Goal: Transaction & Acquisition: Purchase product/service

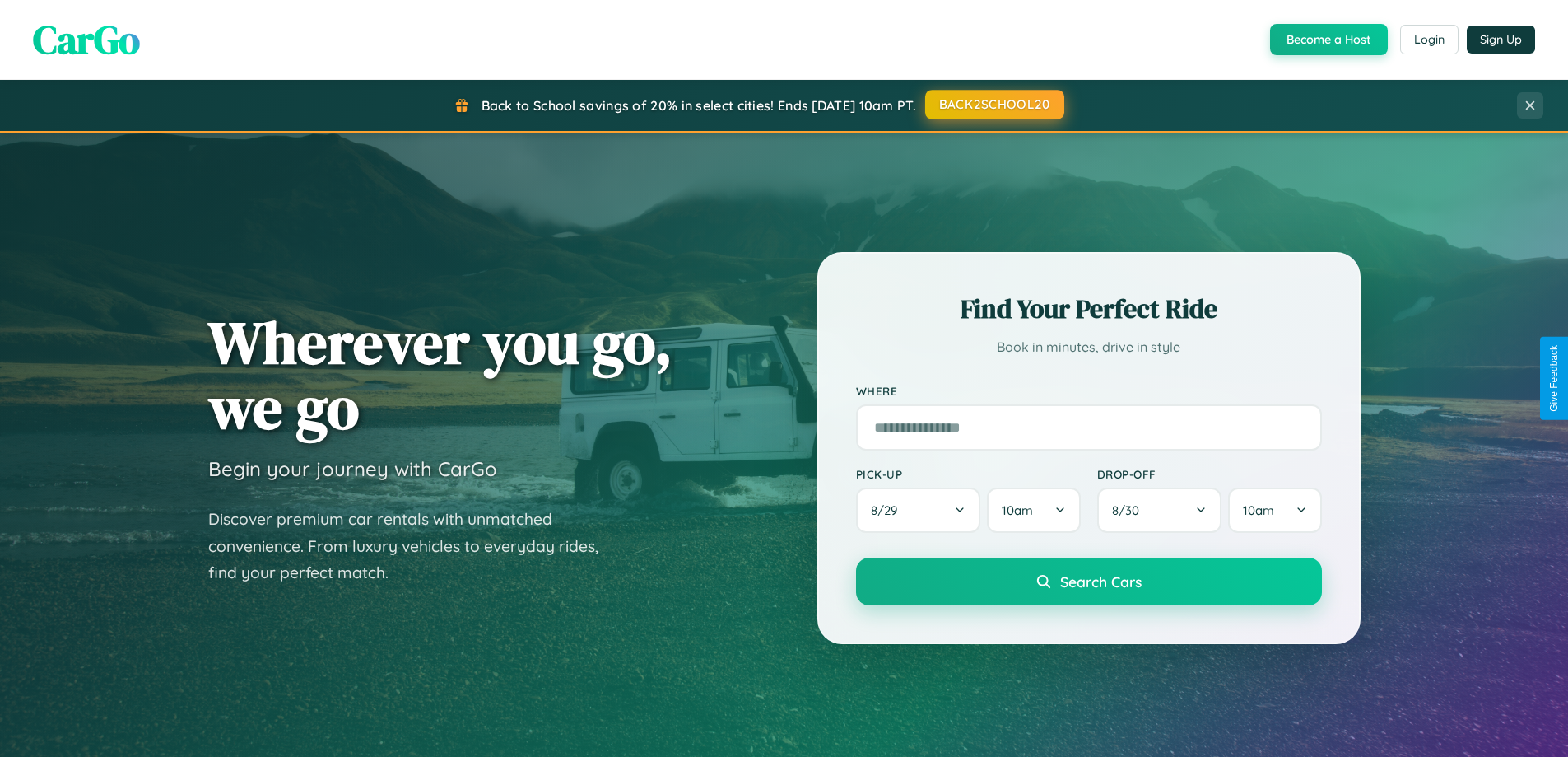
click at [993, 105] on button "BACK2SCHOOL20" at bounding box center [994, 105] width 139 height 30
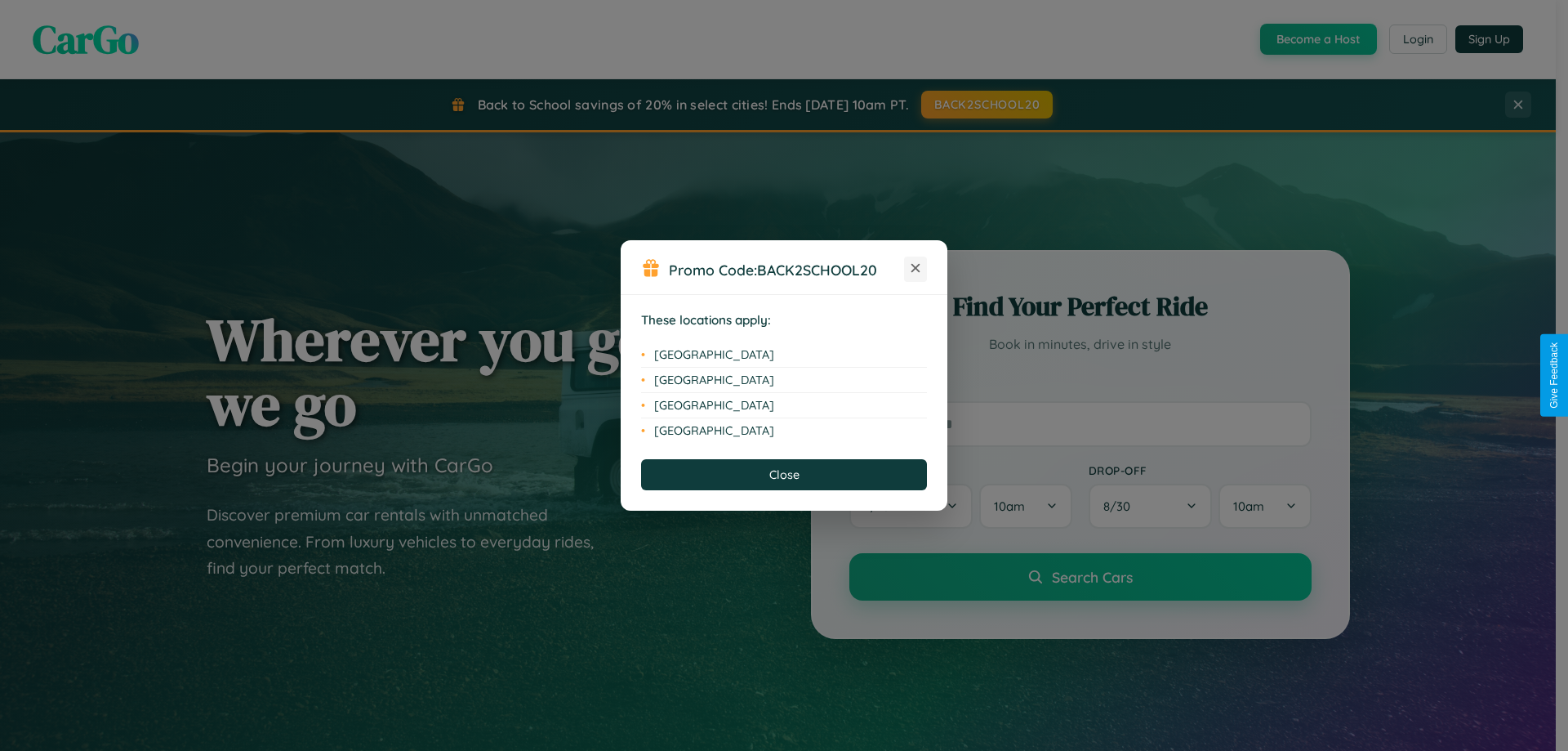
click at [916, 269] on icon at bounding box center [916, 268] width 9 height 9
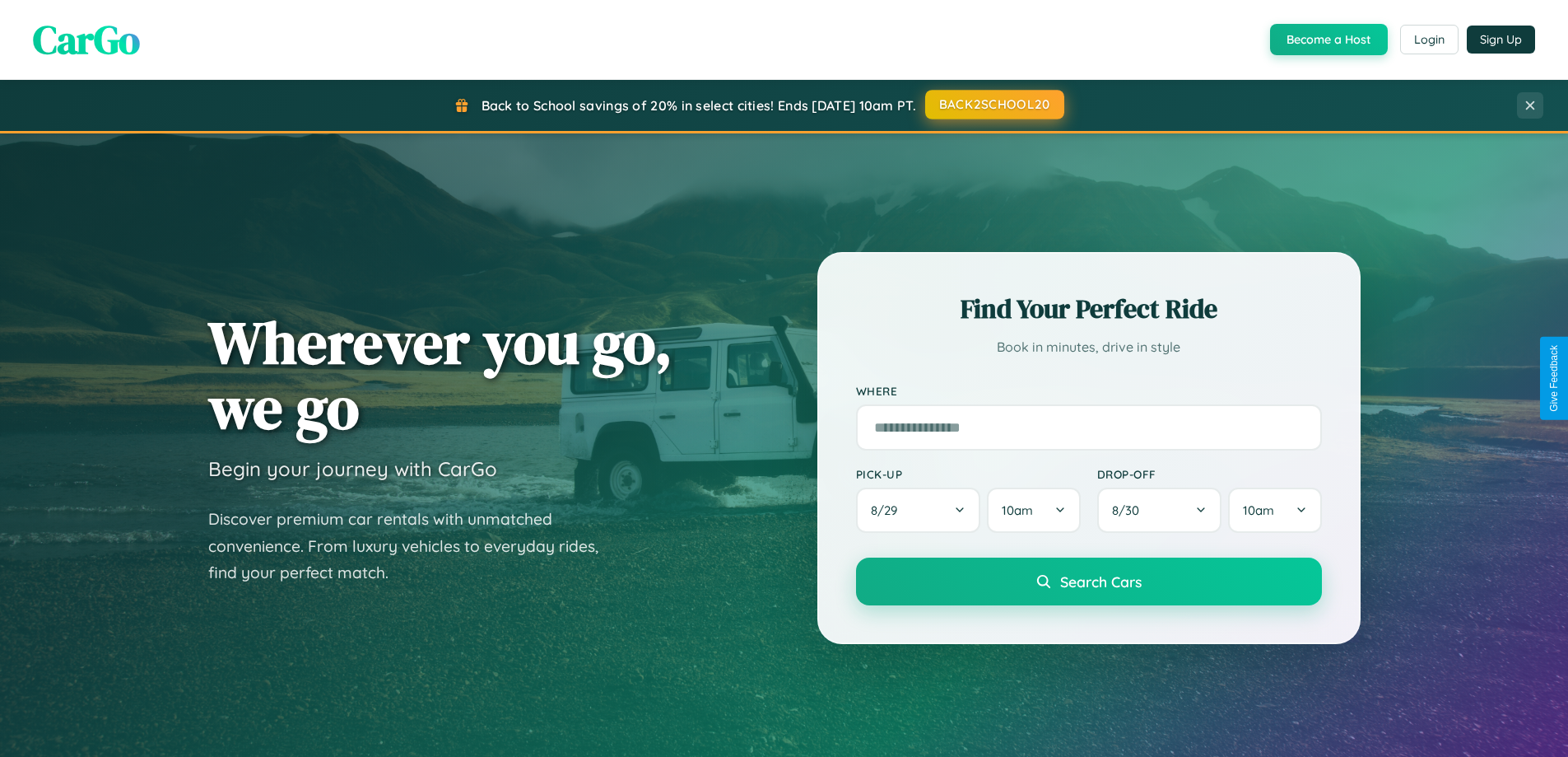
click at [993, 105] on button "BACK2SCHOOL20" at bounding box center [994, 105] width 139 height 30
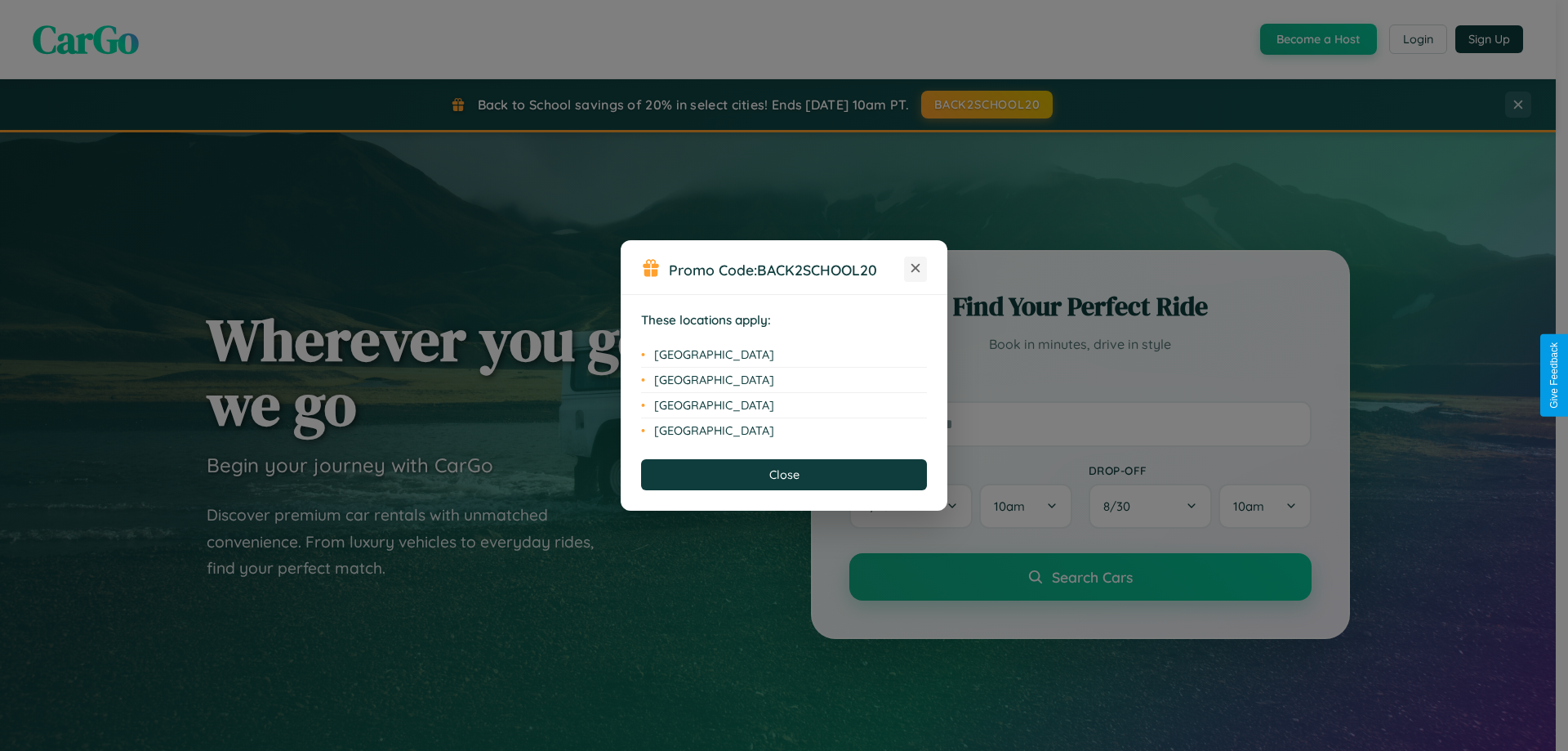
click at [916, 269] on icon at bounding box center [916, 268] width 9 height 9
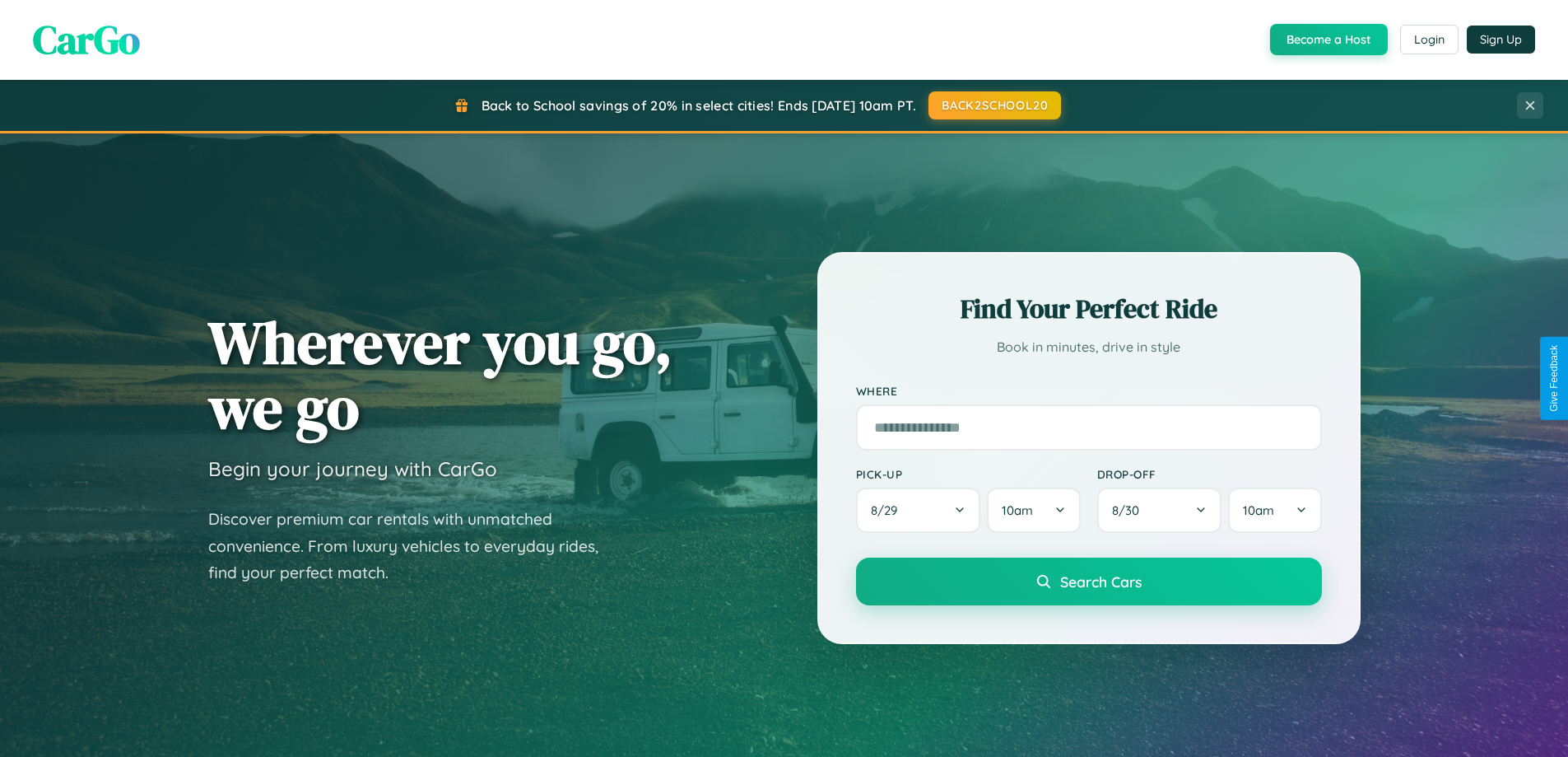
scroll to position [3168, 0]
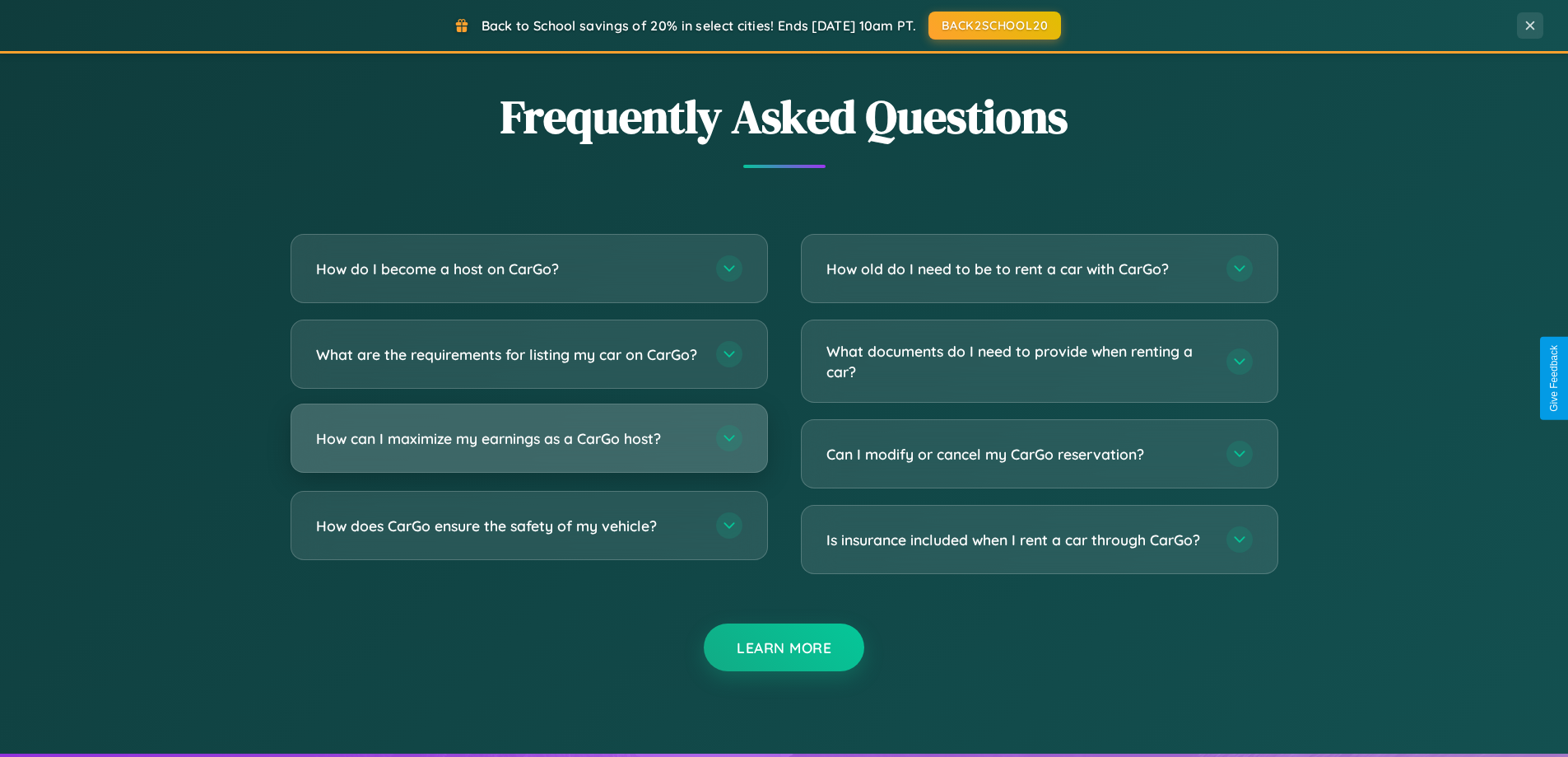
click at [528, 448] on h3 "How can I maximize my earnings as a CarGo host?" at bounding box center [508, 438] width 383 height 20
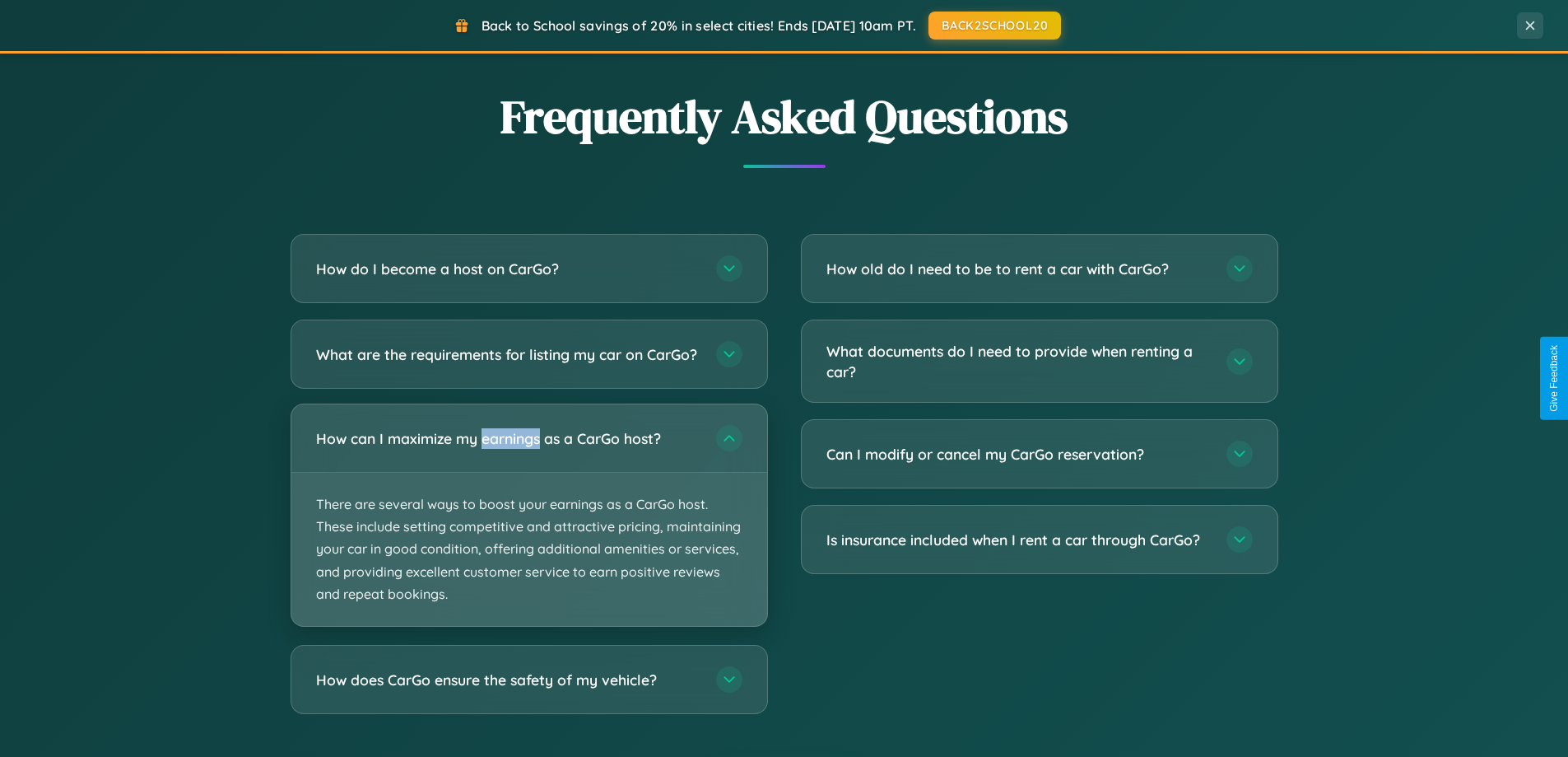
click at [528, 528] on p "There are several ways to boost your earnings as a CarGo host. These include se…" at bounding box center [528, 549] width 475 height 153
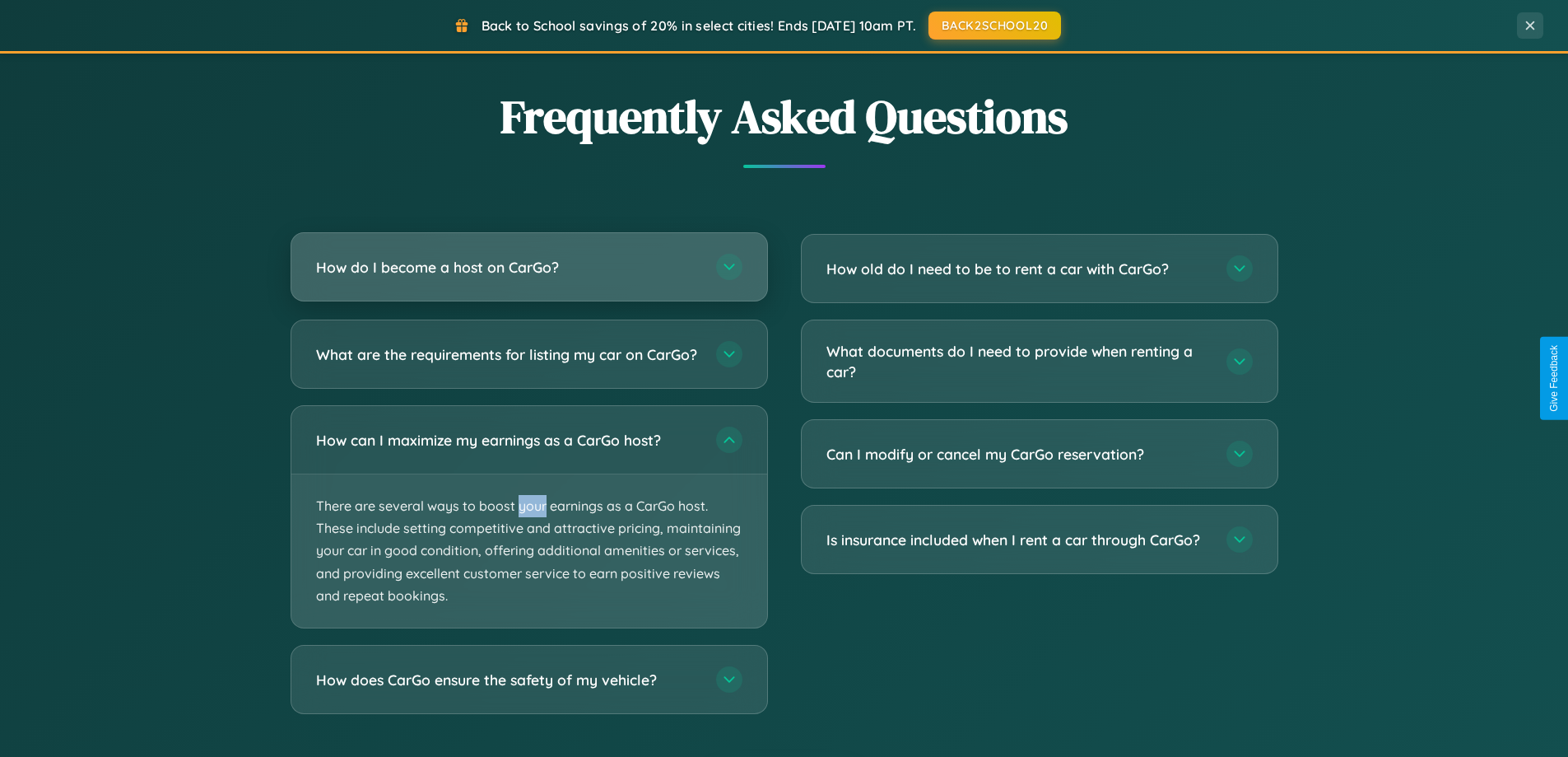
click at [528, 267] on h3 "How do I become a host on CarGo?" at bounding box center [508, 266] width 383 height 20
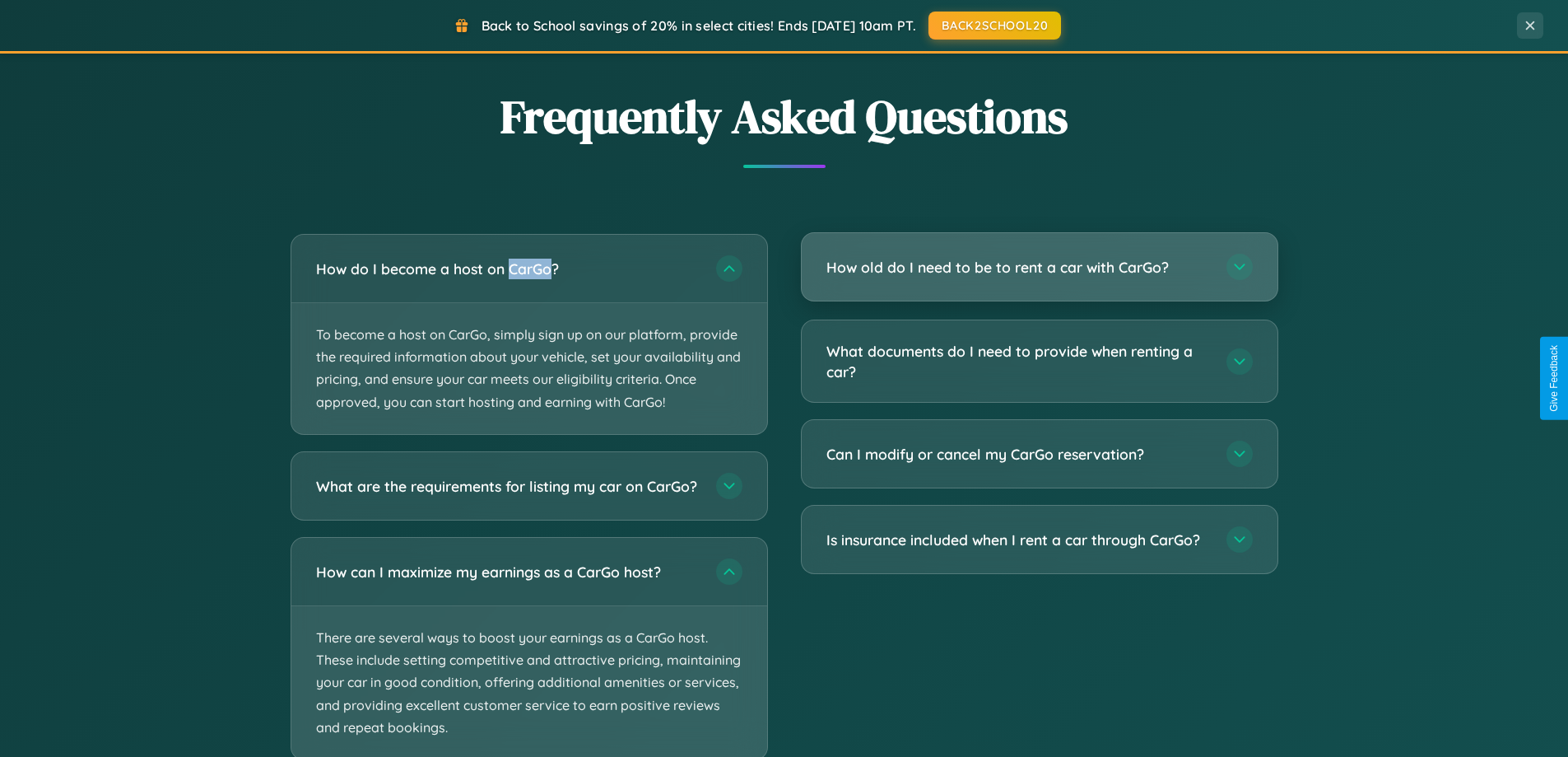
click at [1039, 266] on h3 "How old do I need to be to rent a car with CarGo?" at bounding box center [1018, 266] width 383 height 20
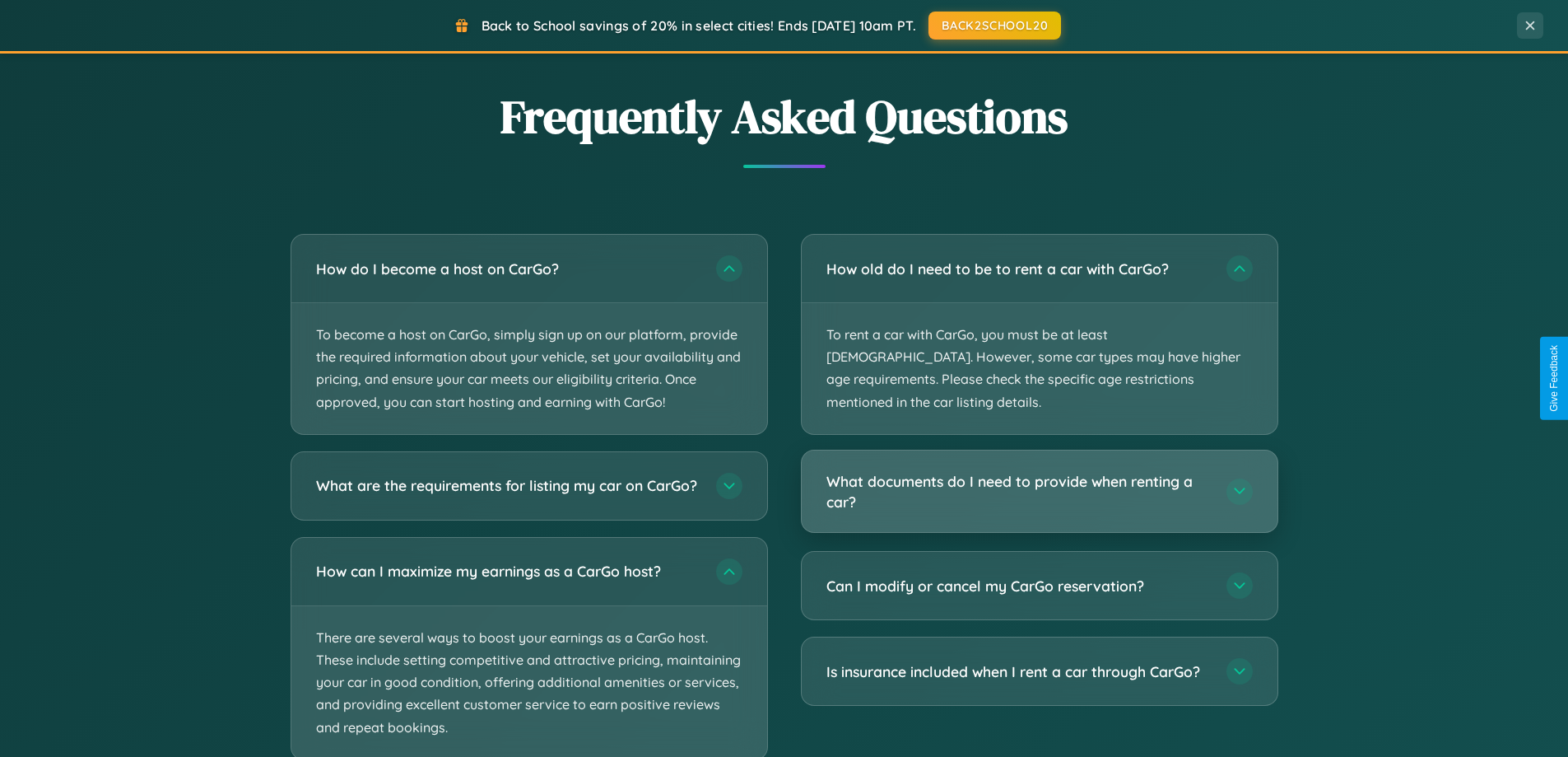
click at [1039, 471] on h3 "What documents do I need to provide when renting a car?" at bounding box center [1018, 491] width 383 height 40
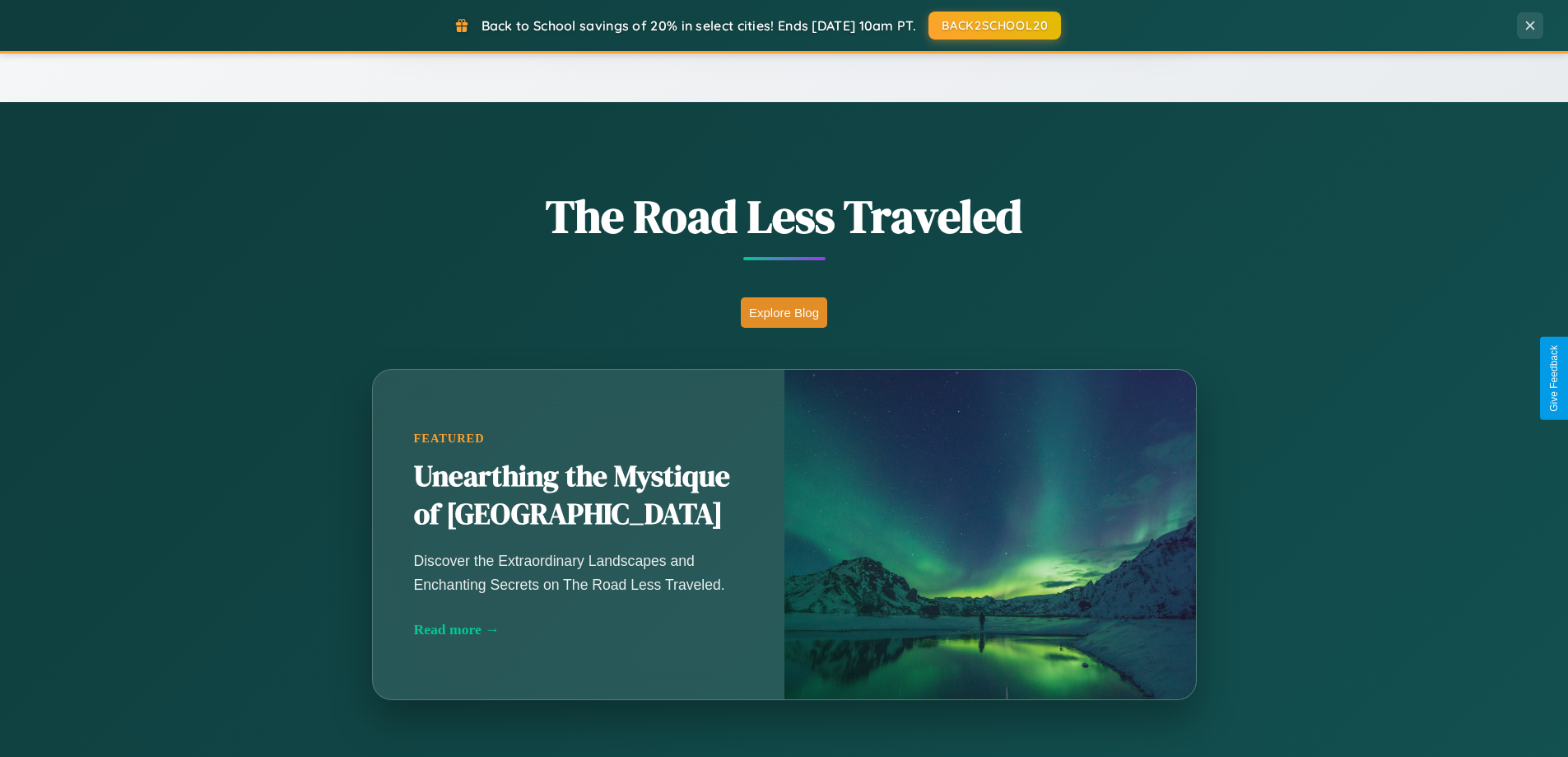
scroll to position [0, 0]
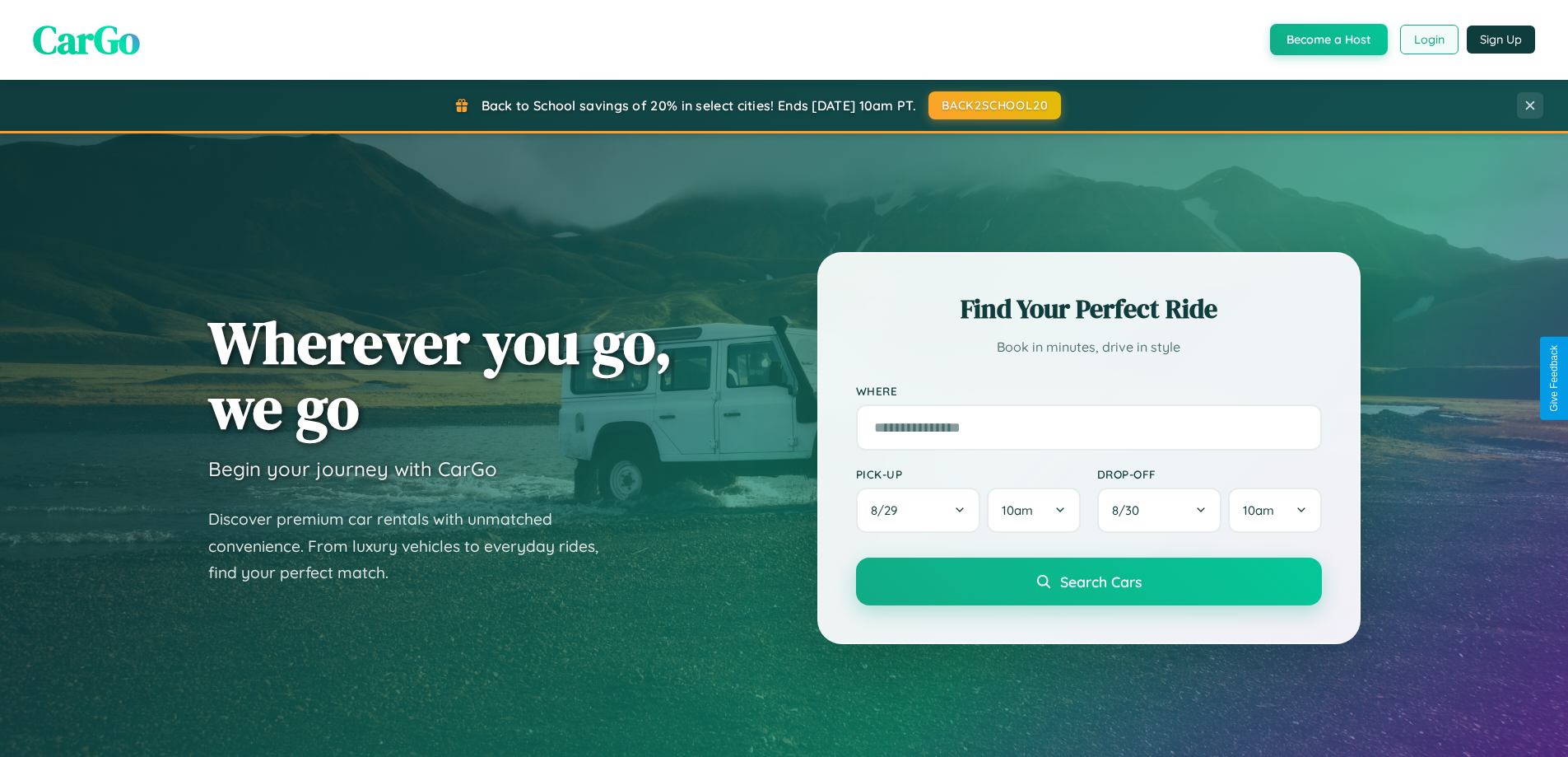
click at [1428, 40] on button "Login" at bounding box center [1429, 40] width 58 height 30
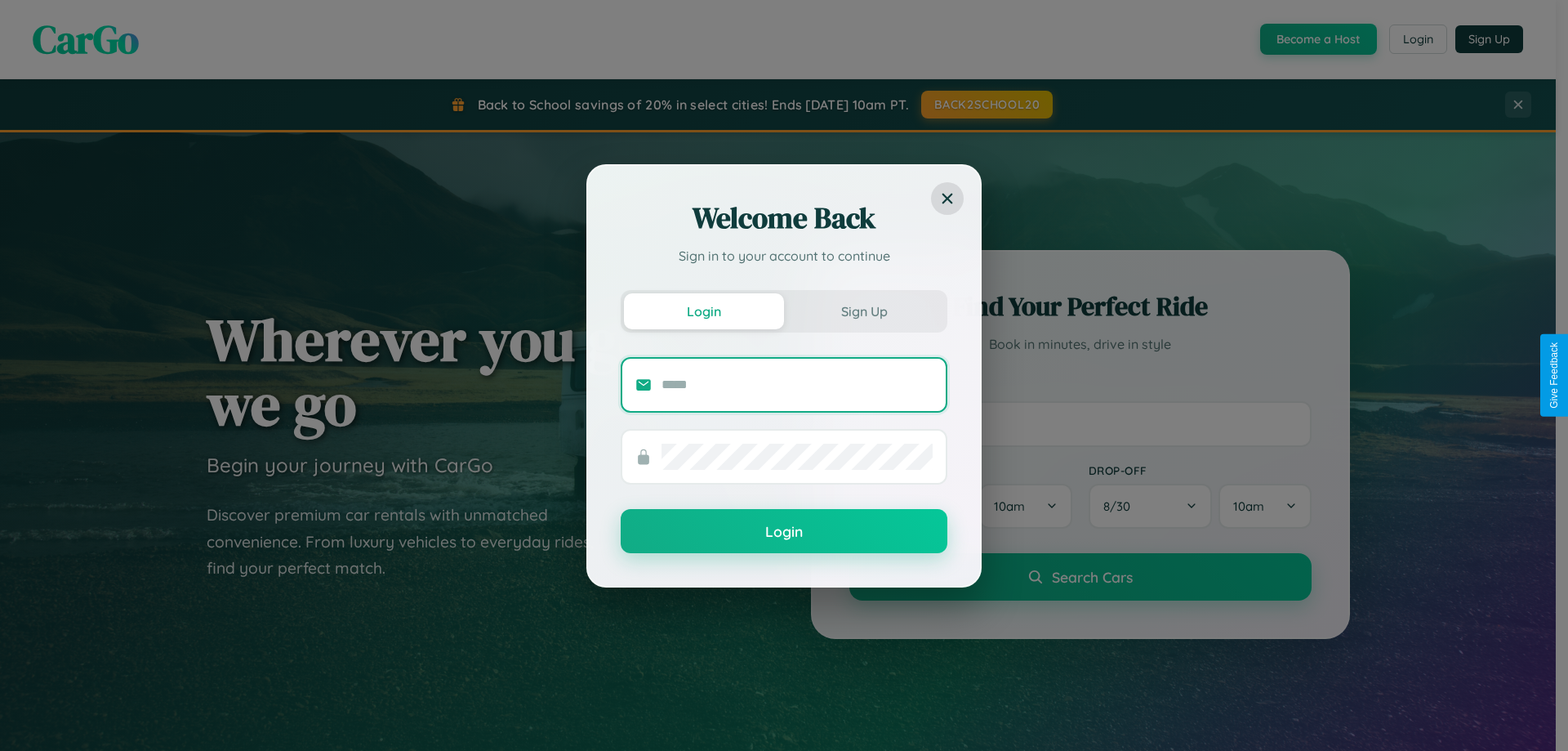
click at [797, 384] on input "text" at bounding box center [796, 385] width 271 height 26
type input "**********"
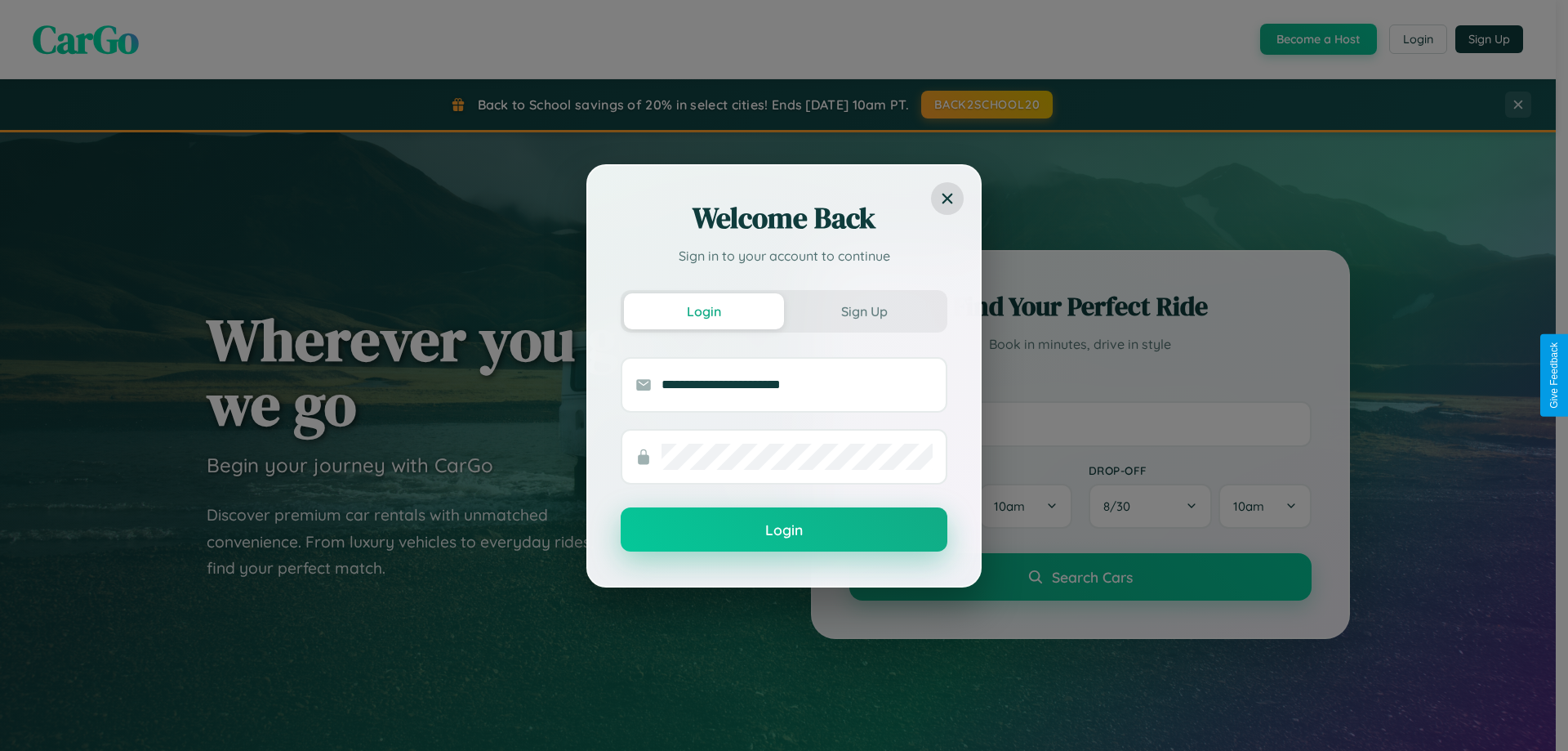
click at [784, 529] on button "Login" at bounding box center [784, 529] width 327 height 44
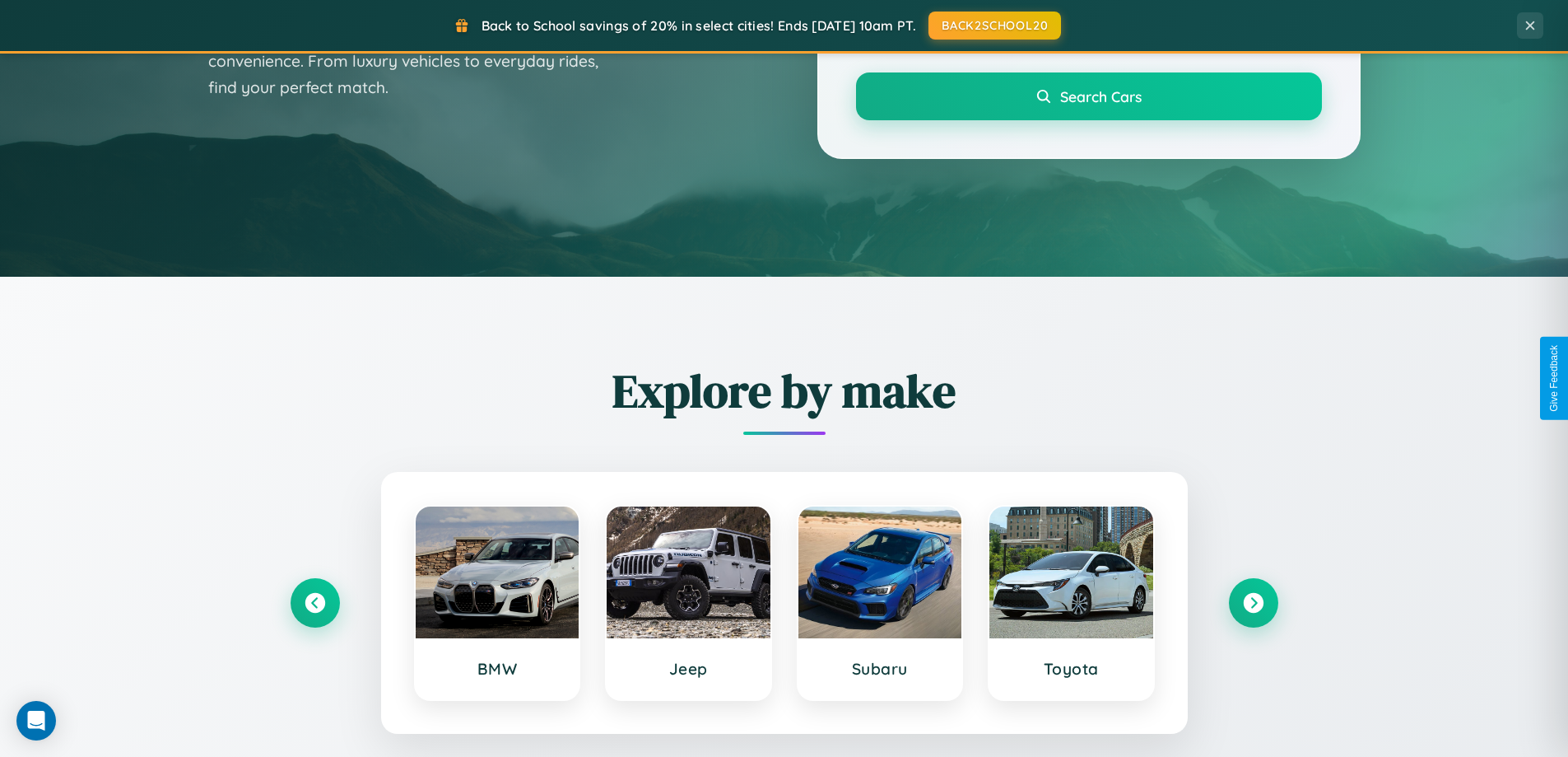
scroll to position [1132, 0]
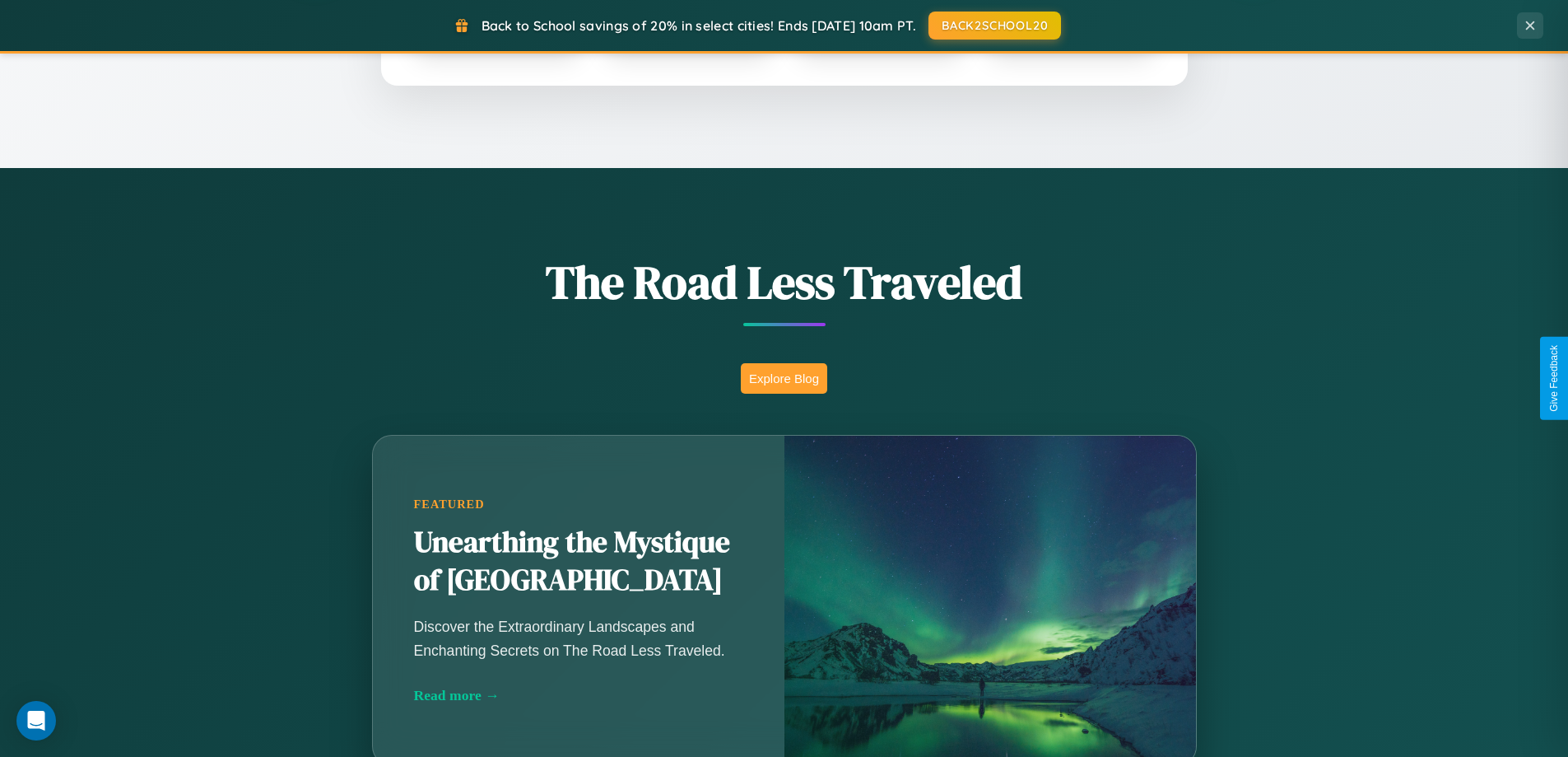
click at [783, 378] on button "Explore Blog" at bounding box center [784, 378] width 86 height 31
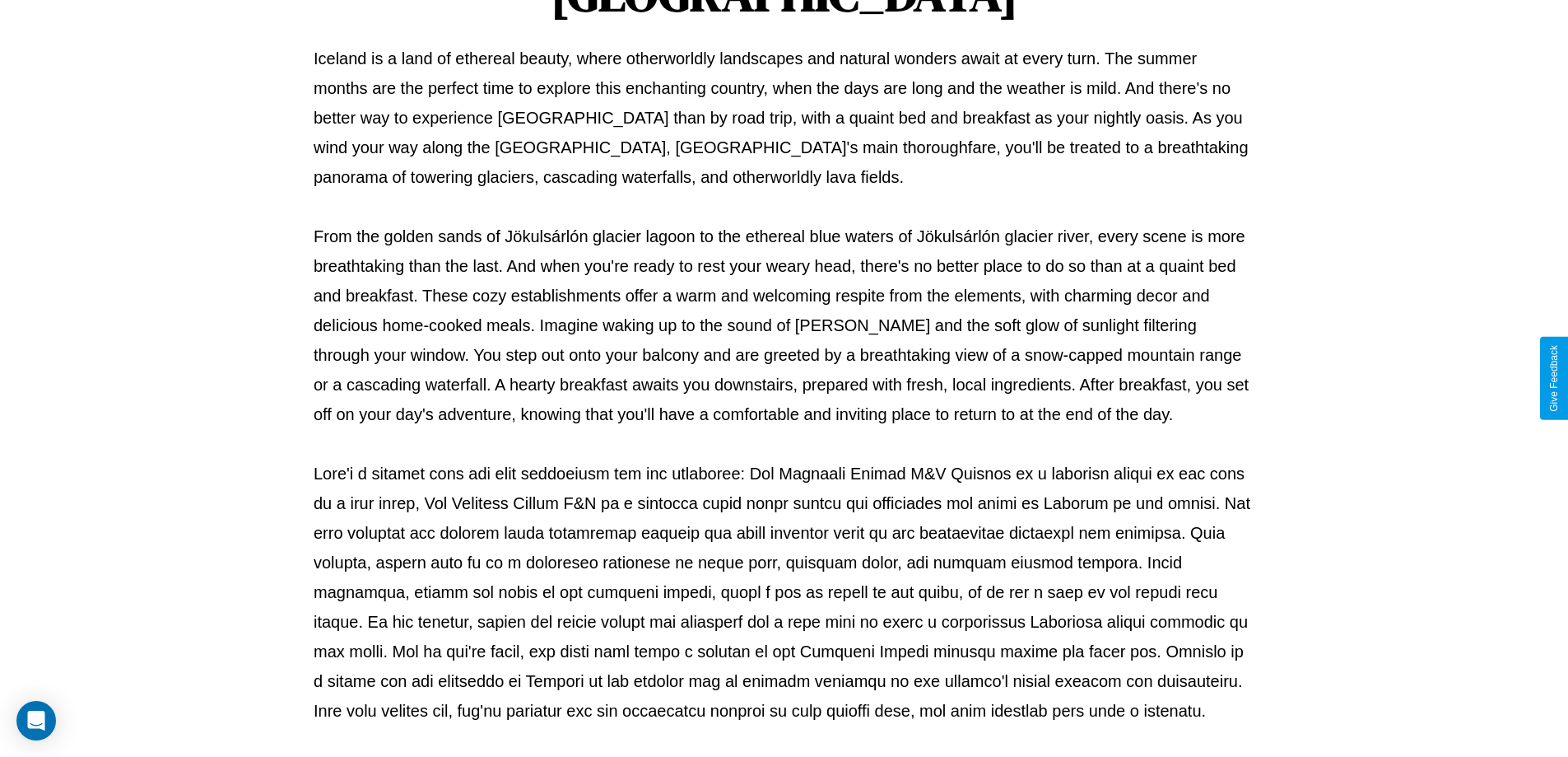
scroll to position [533, 0]
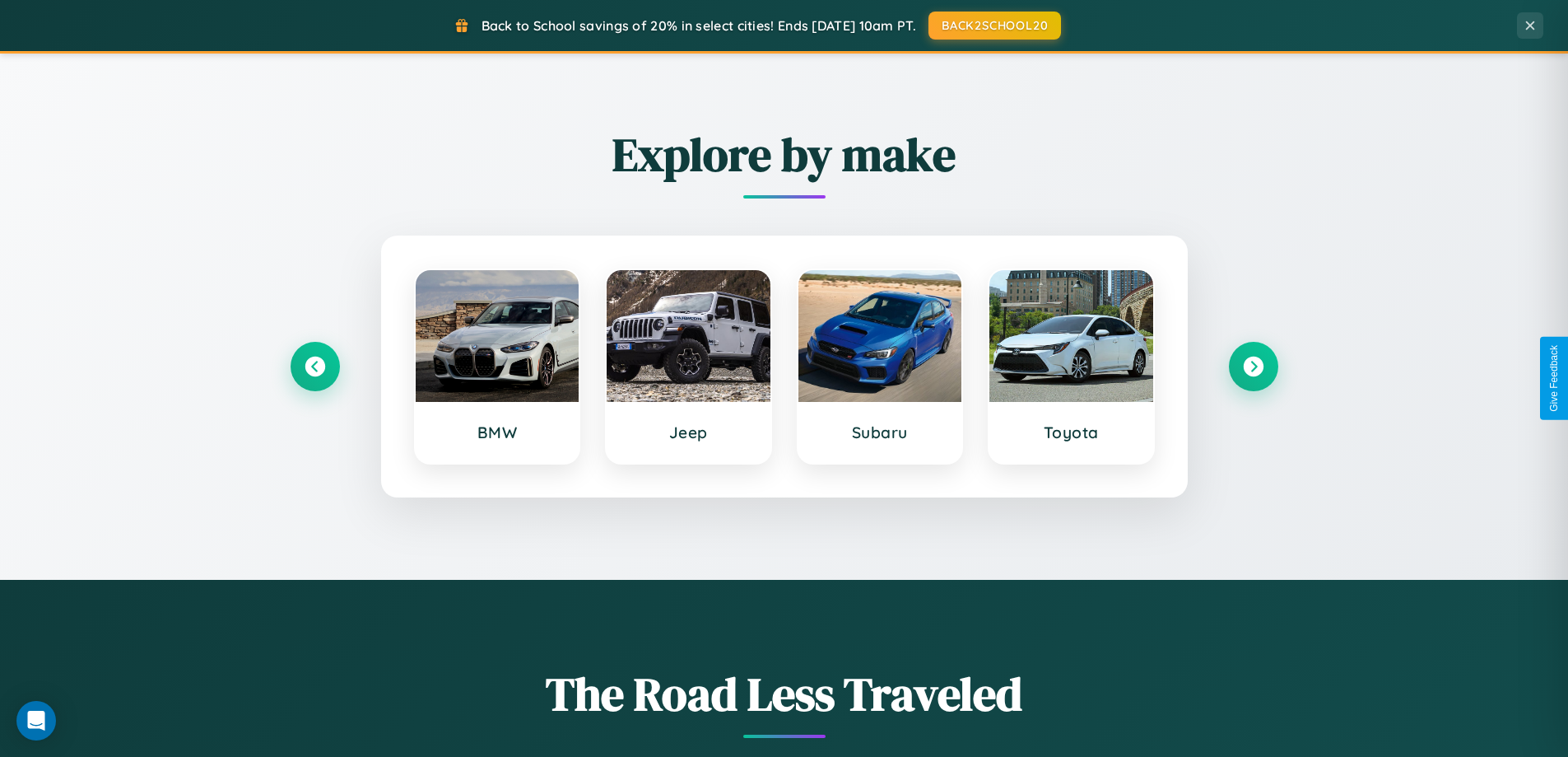
scroll to position [710, 0]
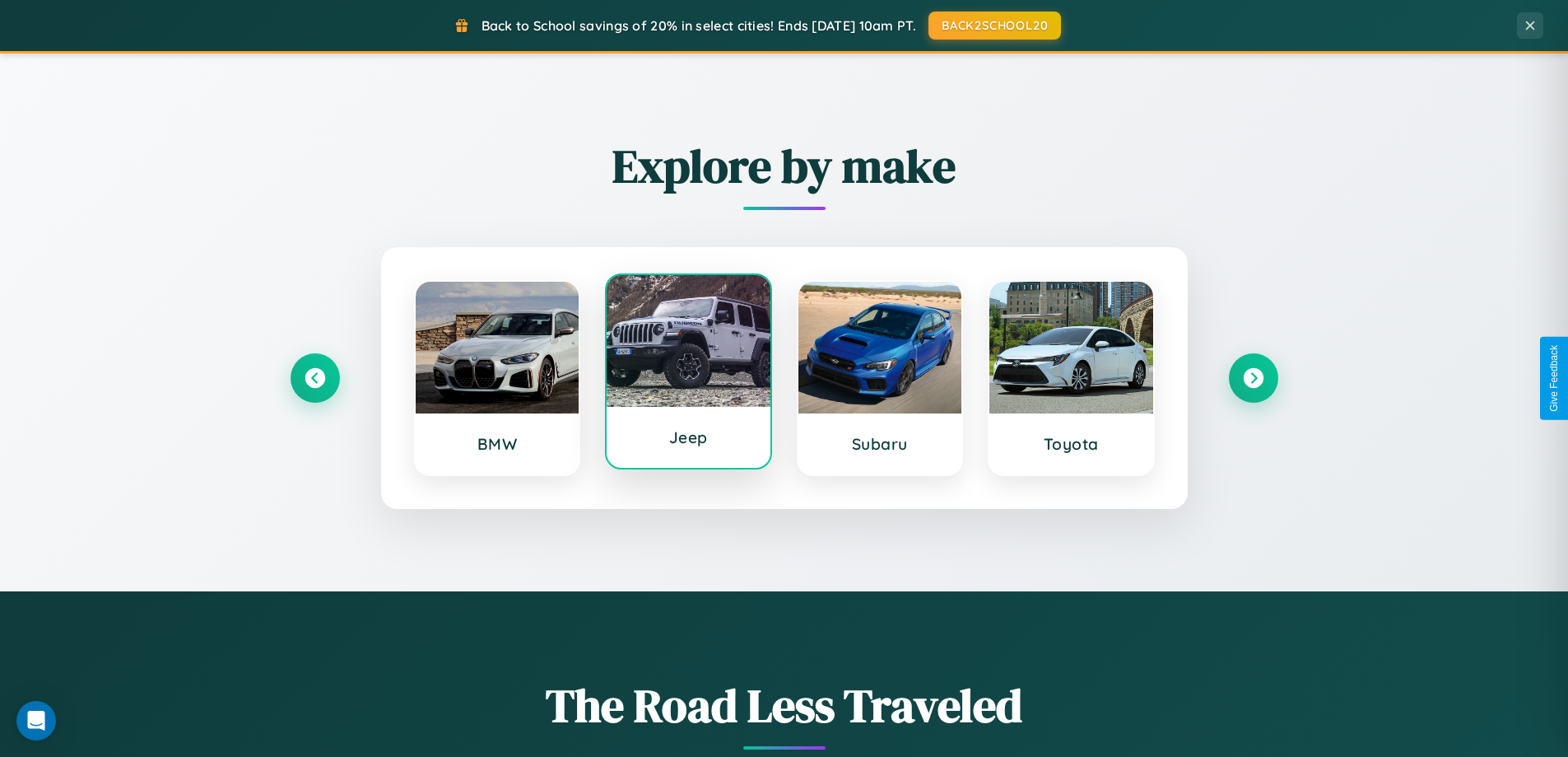
click at [688, 373] on div at bounding box center [688, 341] width 163 height 132
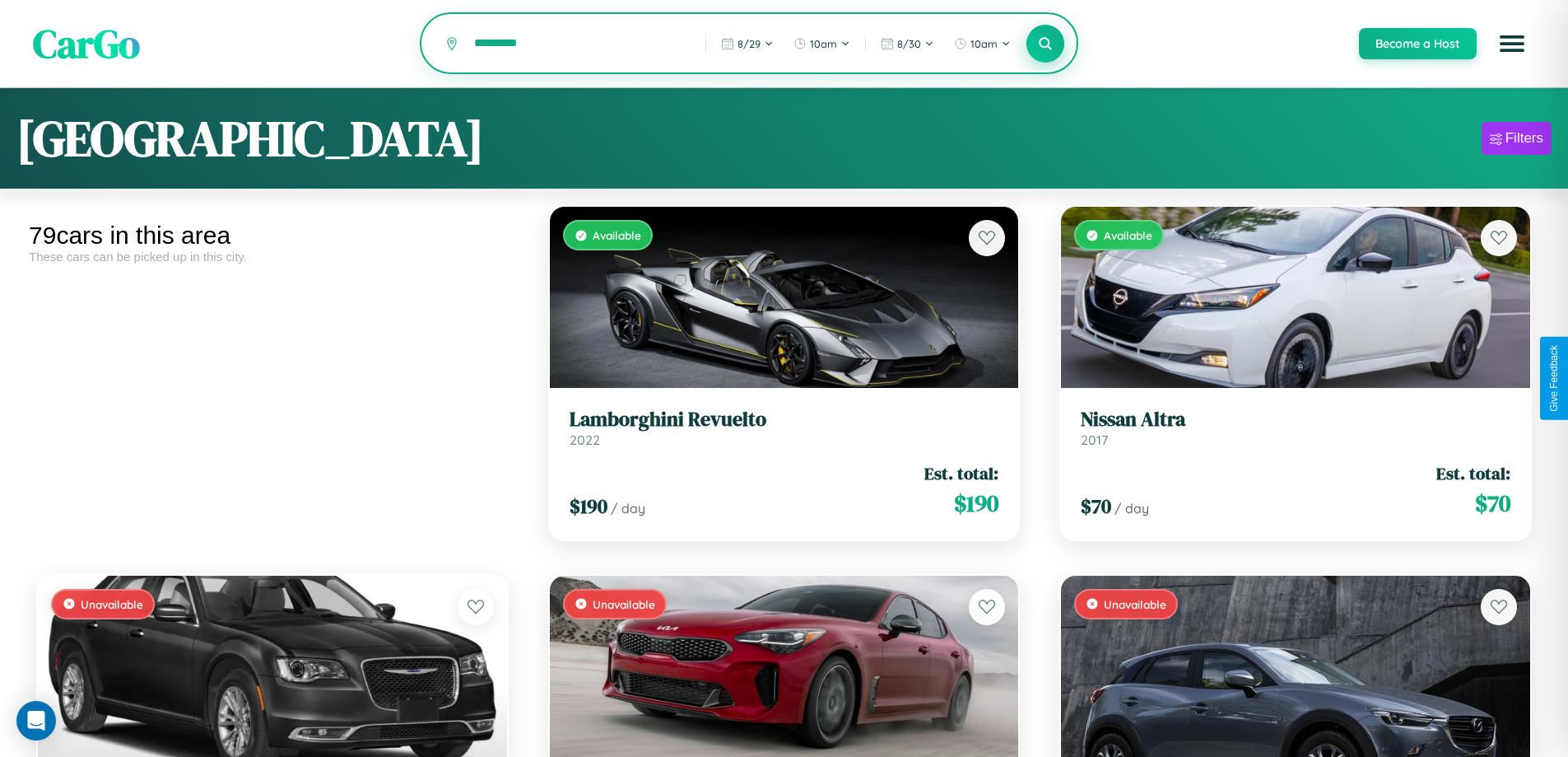
type input "*********"
click at [1044, 45] on icon at bounding box center [1046, 43] width 16 height 16
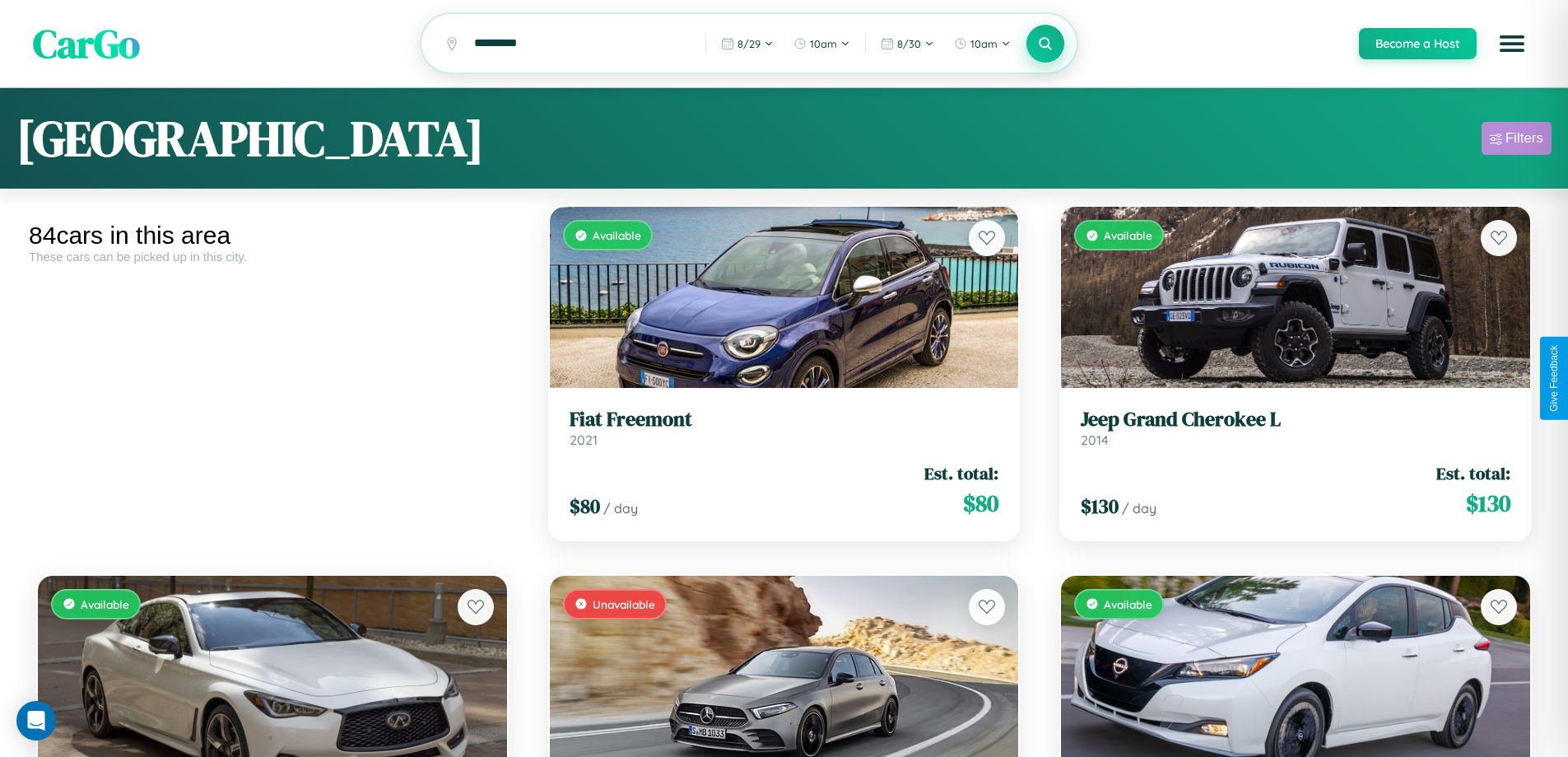
click at [1516, 141] on div "Filters" at bounding box center [1524, 138] width 38 height 17
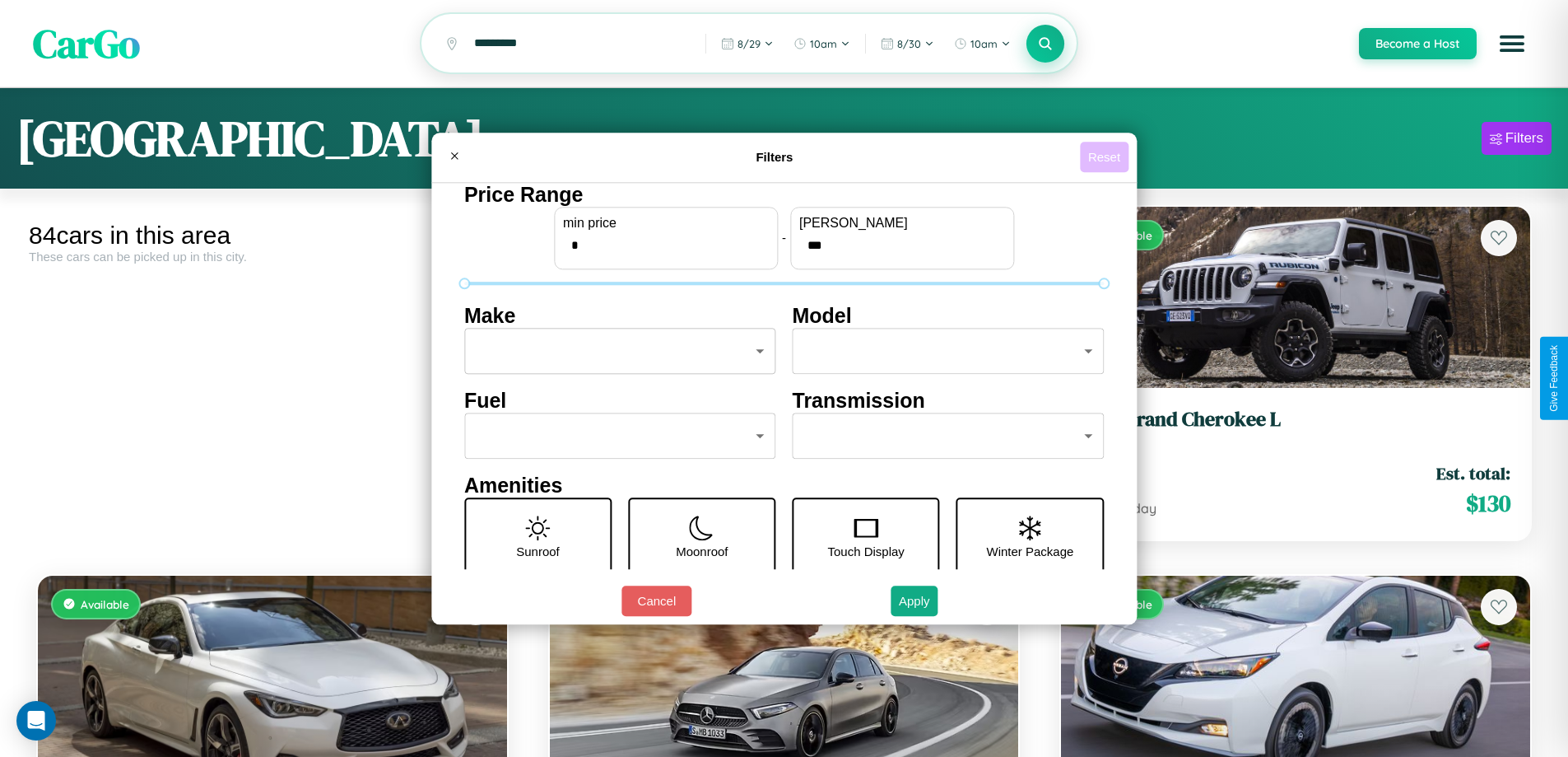
click at [1106, 156] on button "Reset" at bounding box center [1103, 156] width 48 height 31
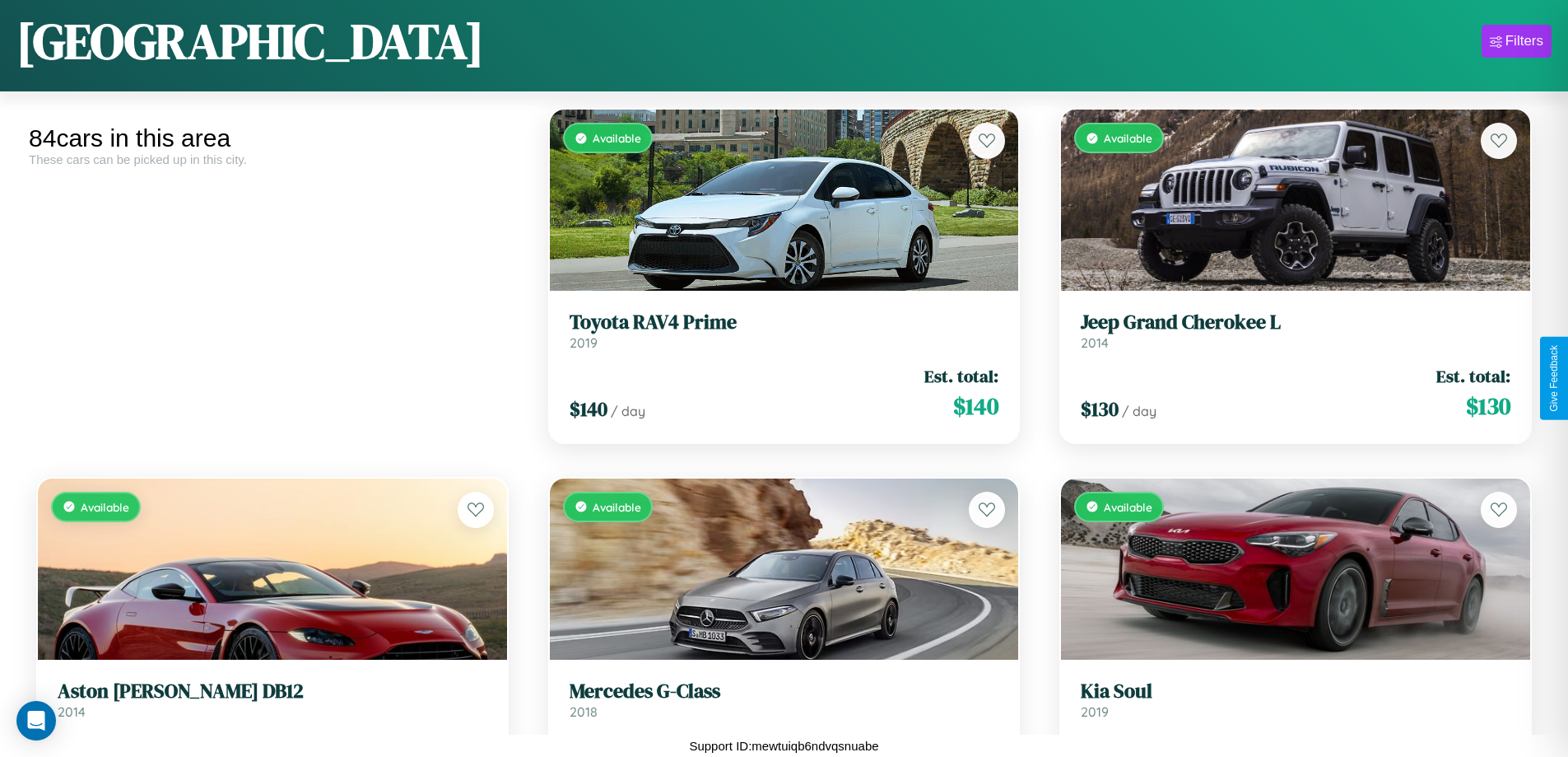
scroll to position [6499, 0]
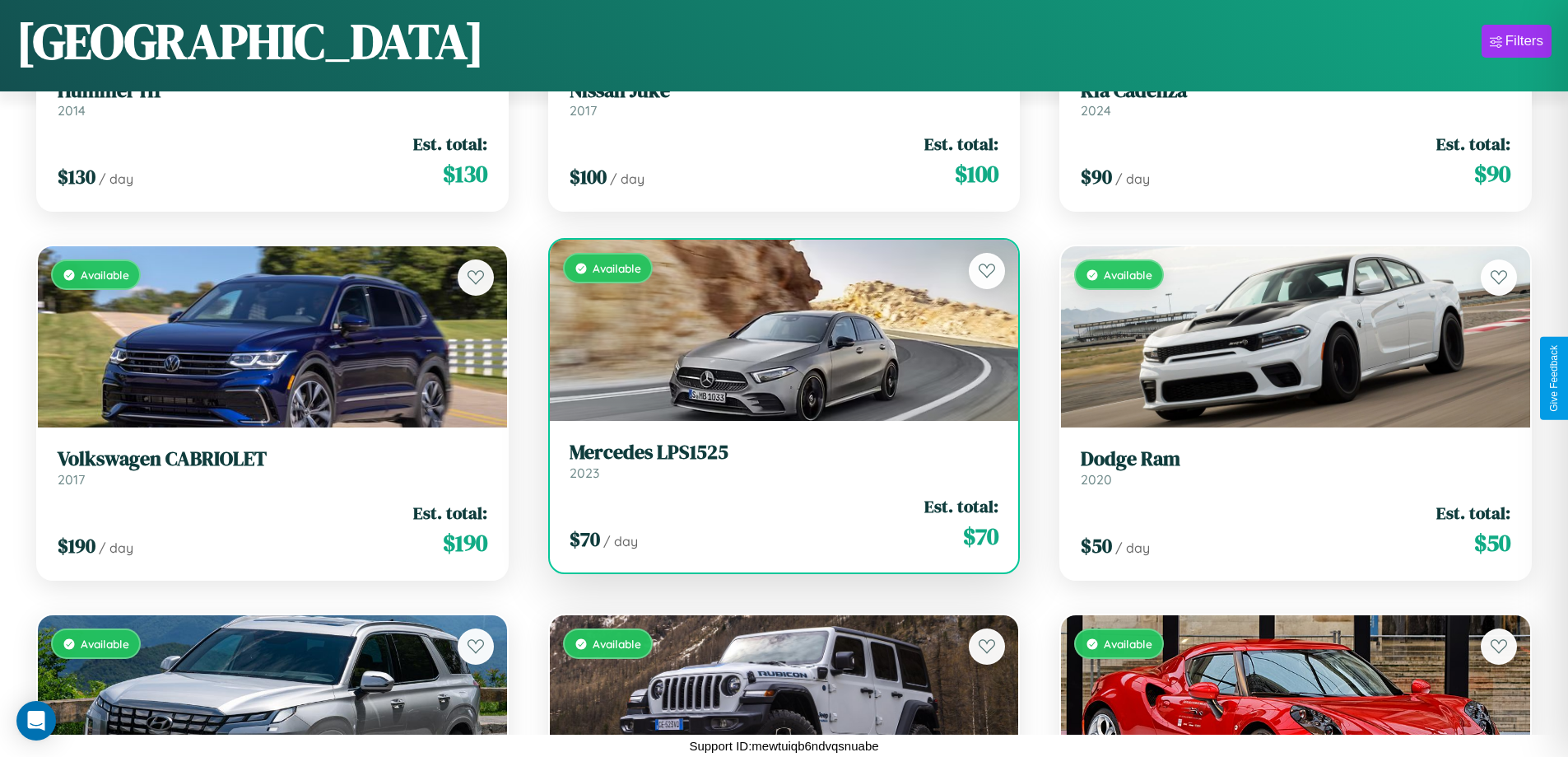
click at [777, 337] on div "Available" at bounding box center [784, 330] width 469 height 181
click at [777, 330] on div "Available" at bounding box center [784, 330] width 469 height 181
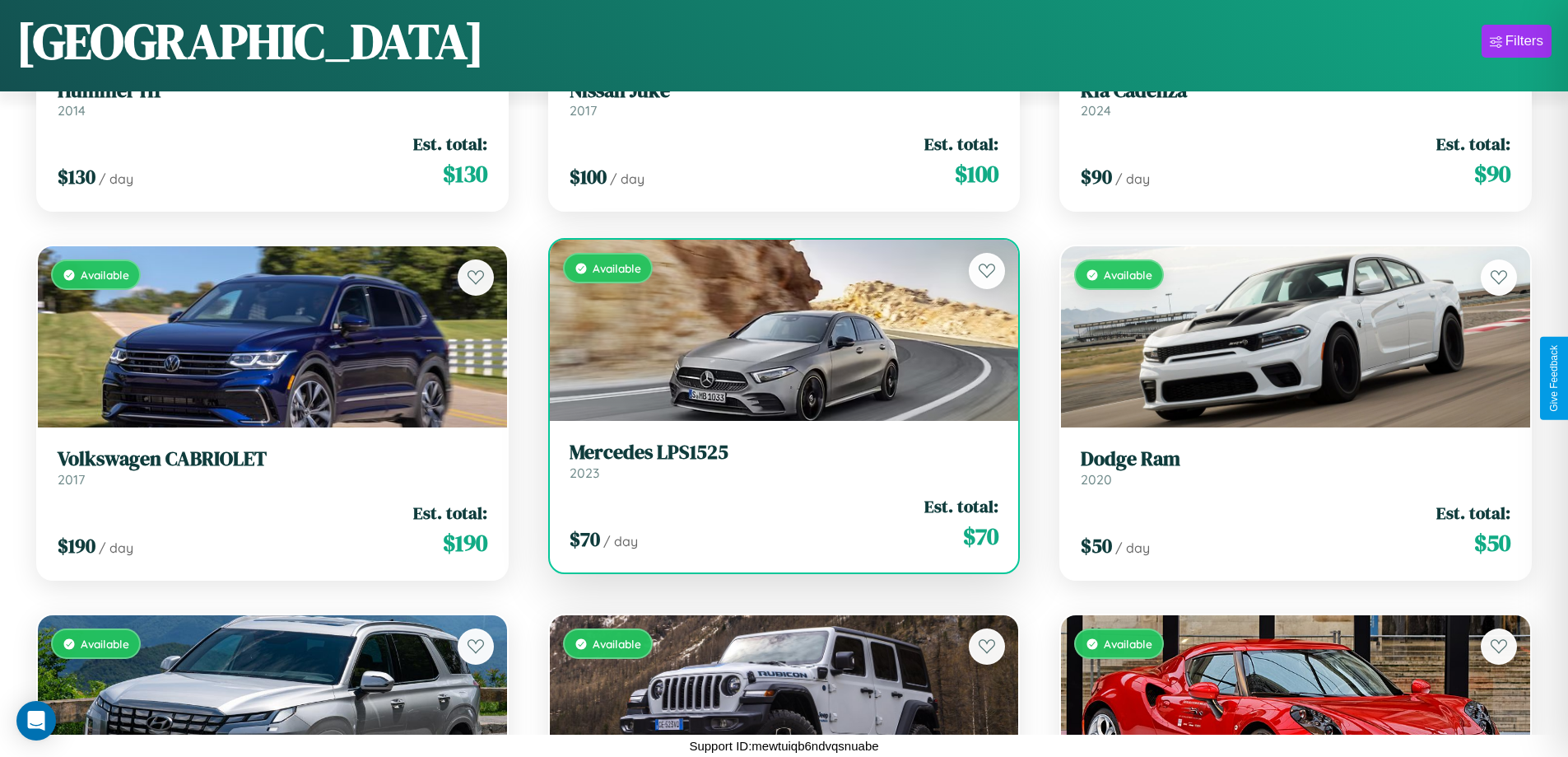
click at [777, 330] on div "Available" at bounding box center [784, 330] width 469 height 181
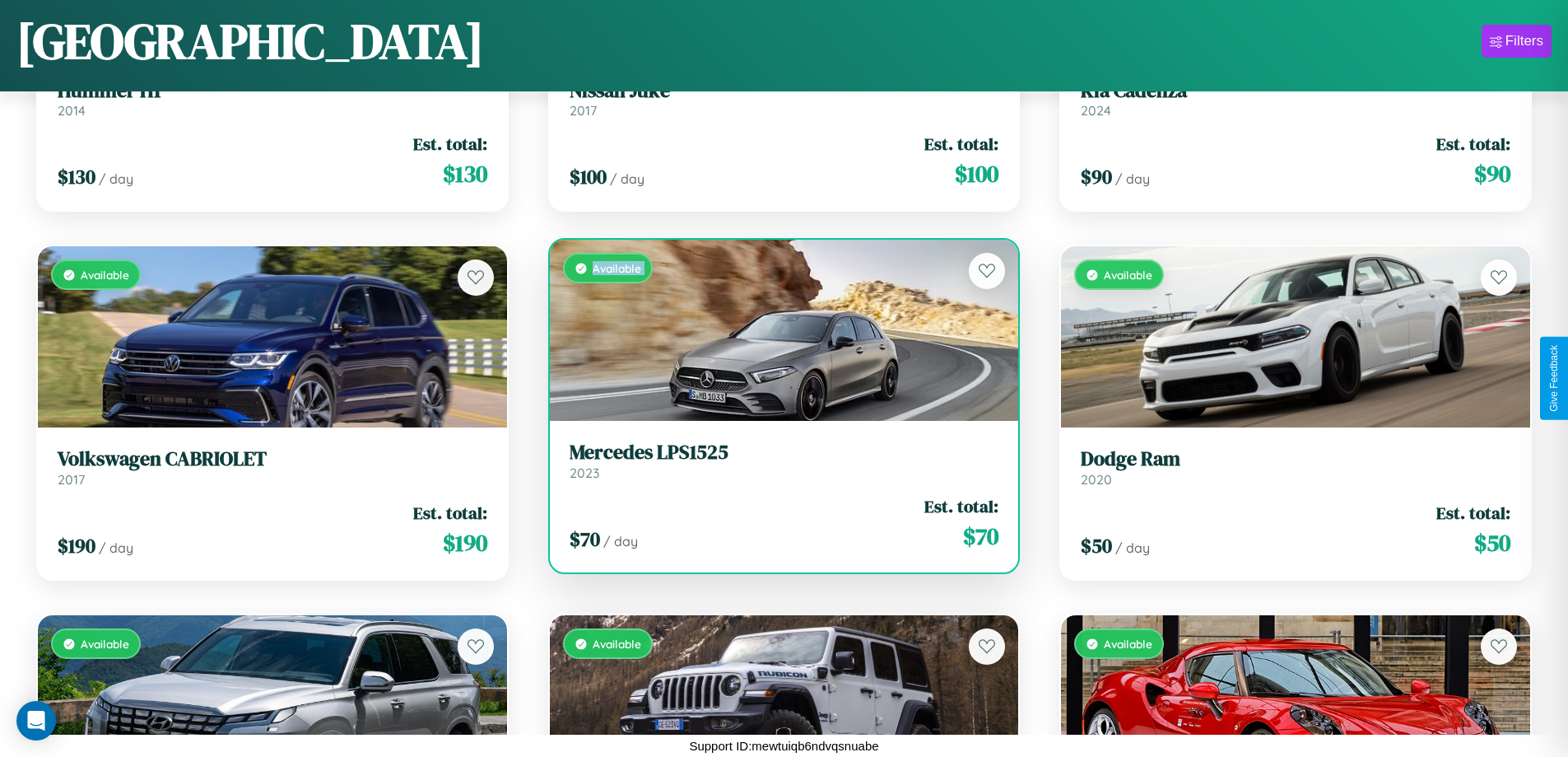
click at [777, 330] on div "Available" at bounding box center [784, 330] width 469 height 181
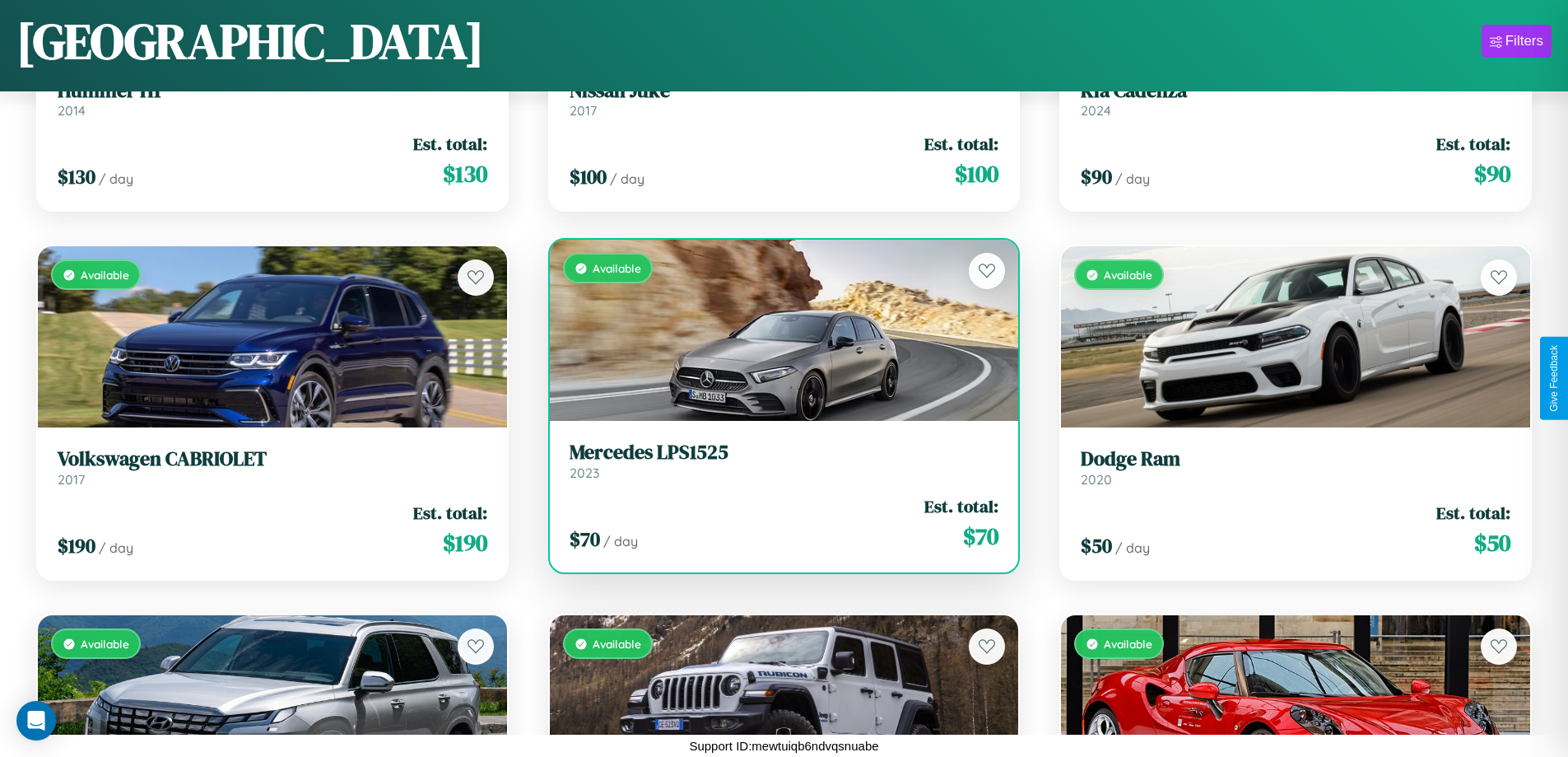
click at [777, 330] on div "Available" at bounding box center [784, 330] width 469 height 181
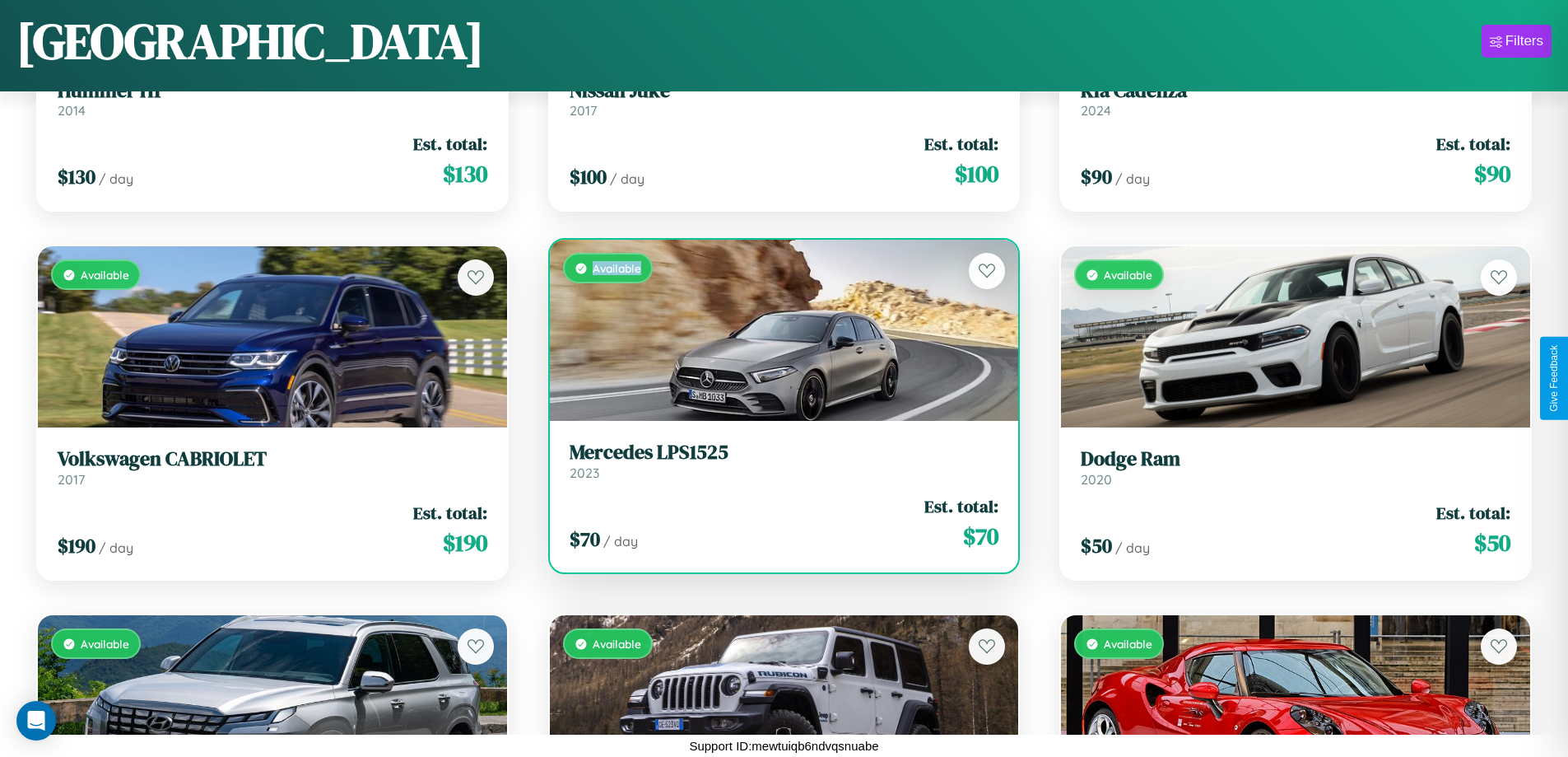
click at [777, 330] on div "Available" at bounding box center [784, 330] width 469 height 181
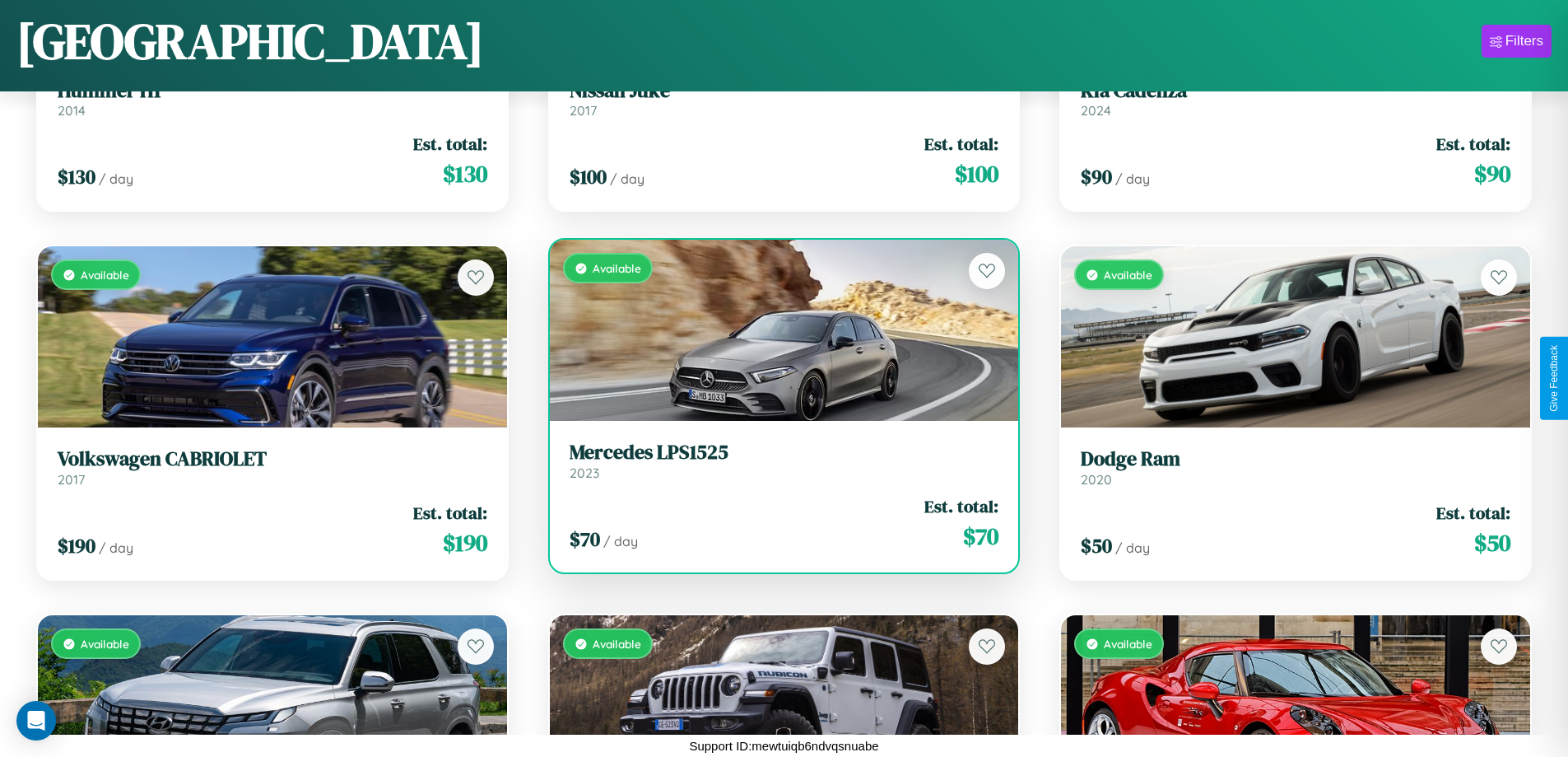
click at [777, 460] on h3 "Mercedes LPS1525" at bounding box center [784, 452] width 430 height 24
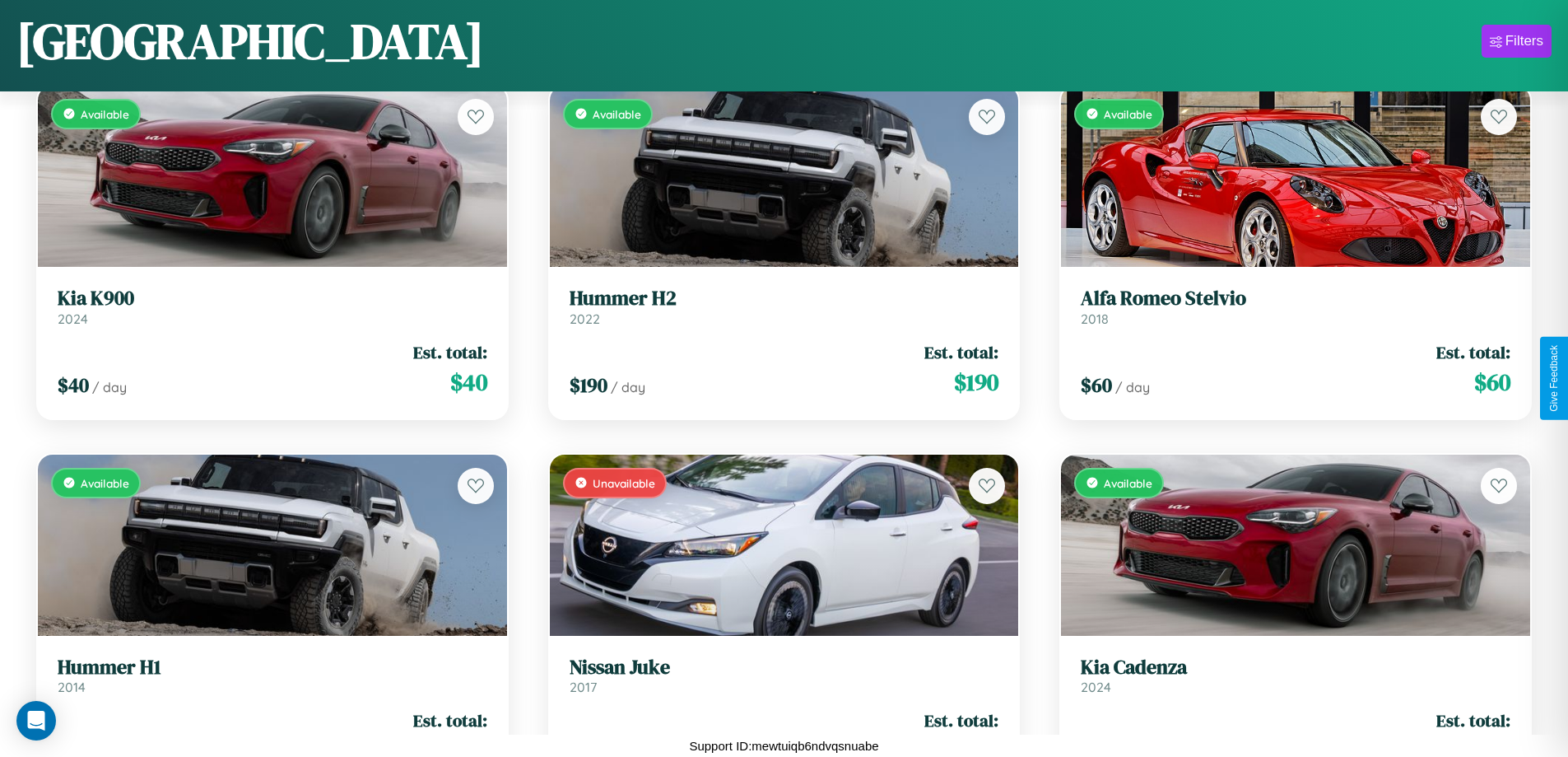
scroll to position [2443, 0]
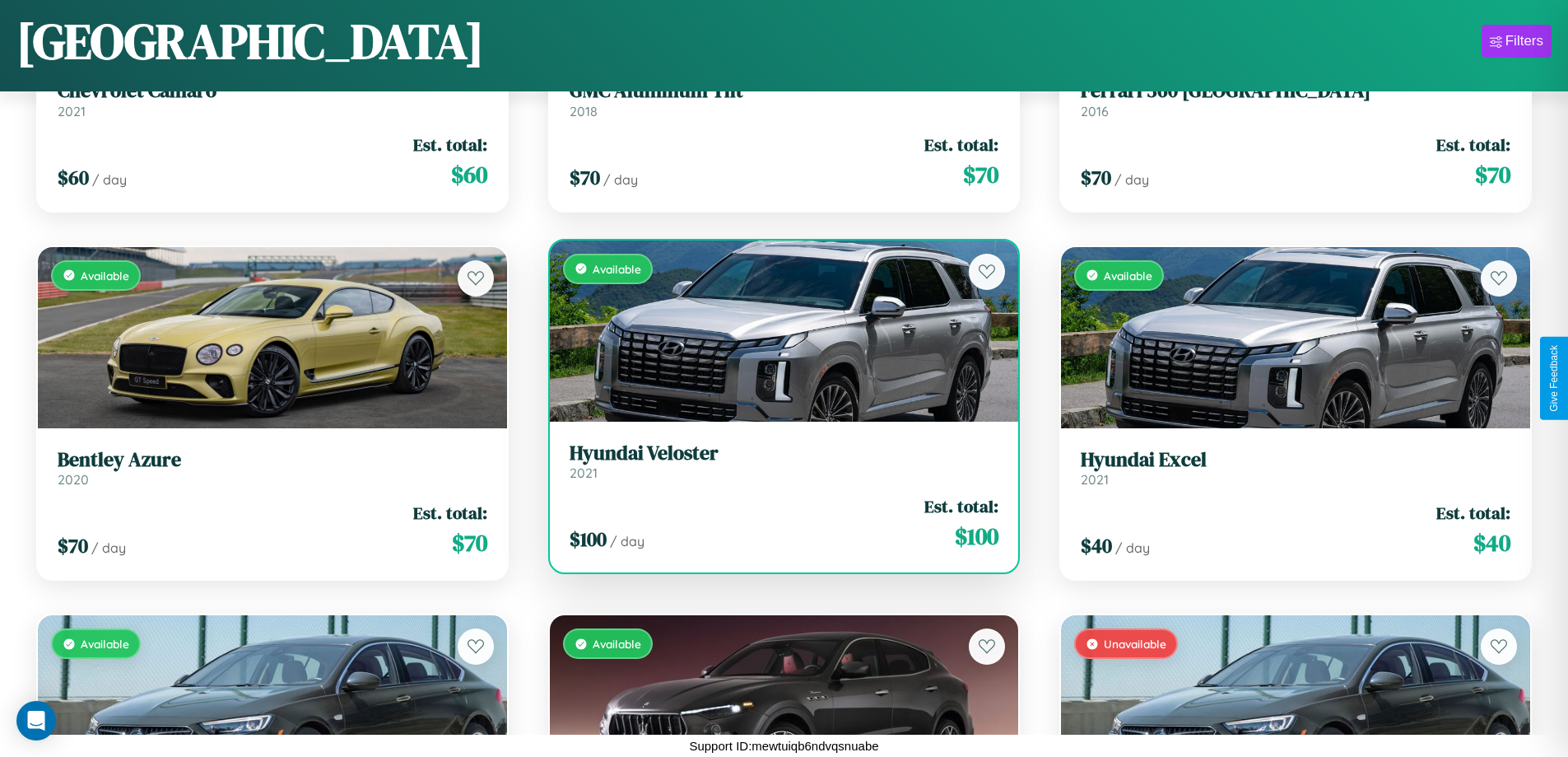
click at [777, 460] on h3 "Hyundai Veloster" at bounding box center [784, 453] width 430 height 24
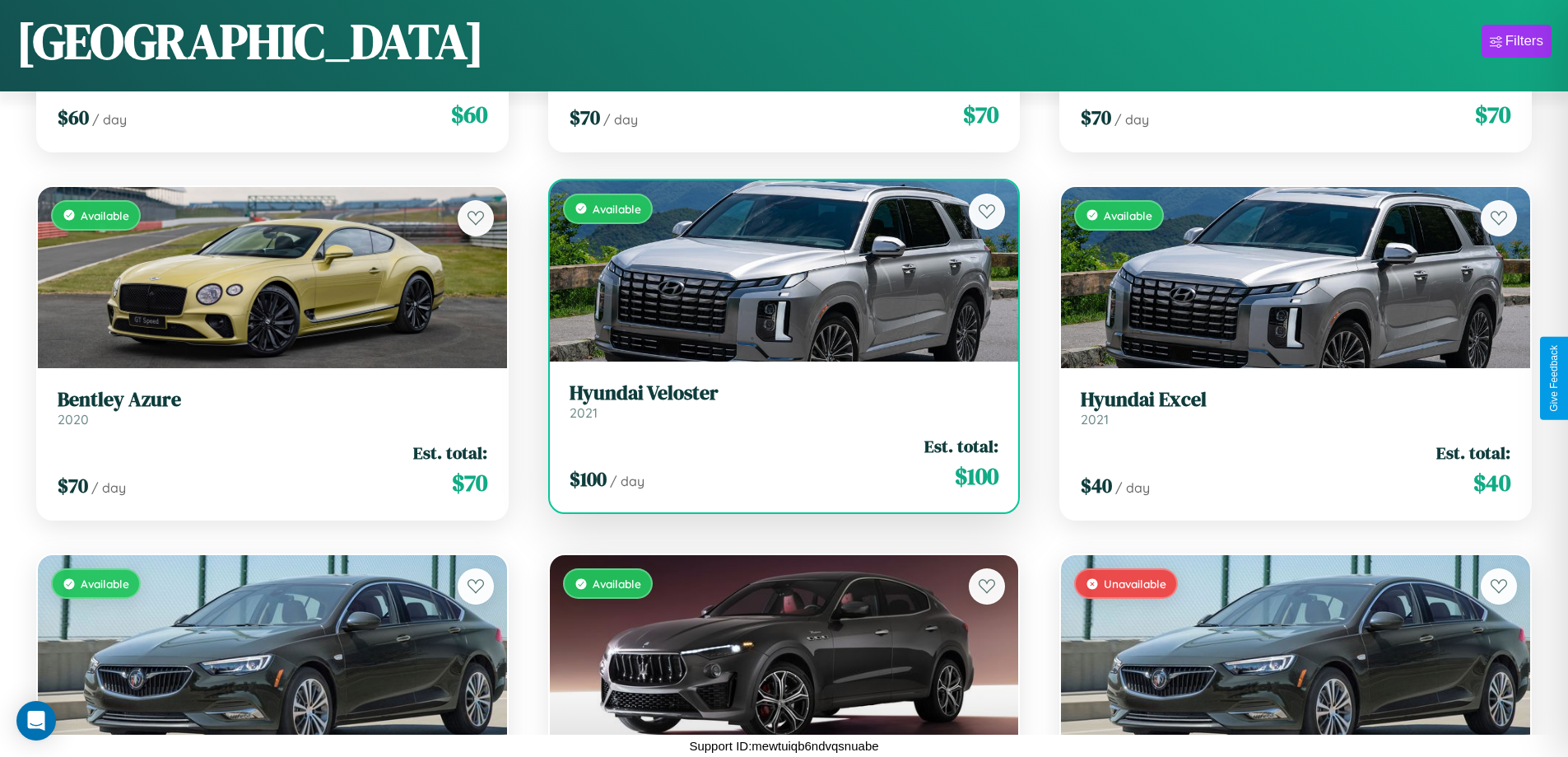
scroll to position [3181, 0]
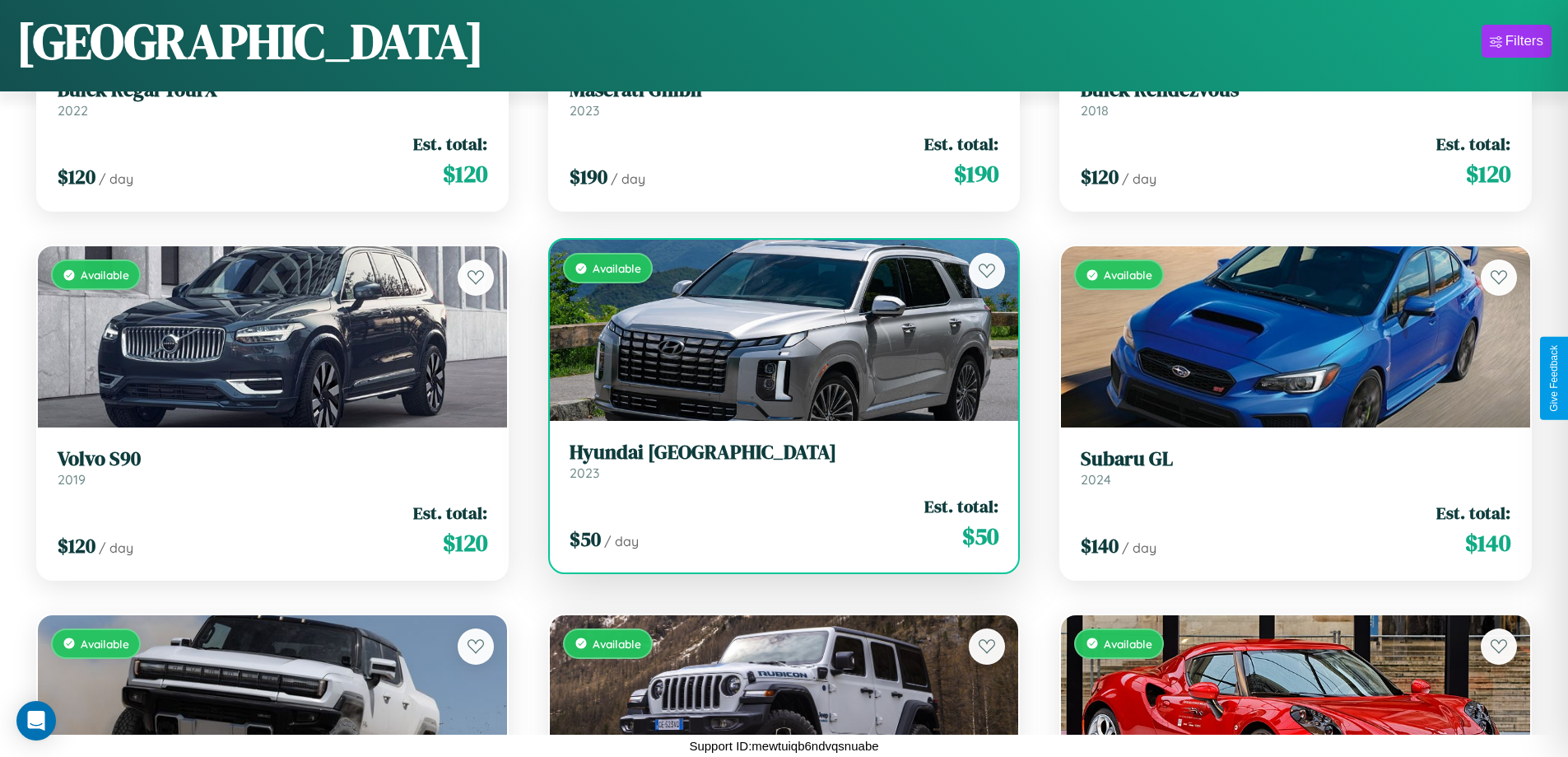
click at [777, 460] on h3 "Hyundai Veracruz" at bounding box center [784, 452] width 430 height 24
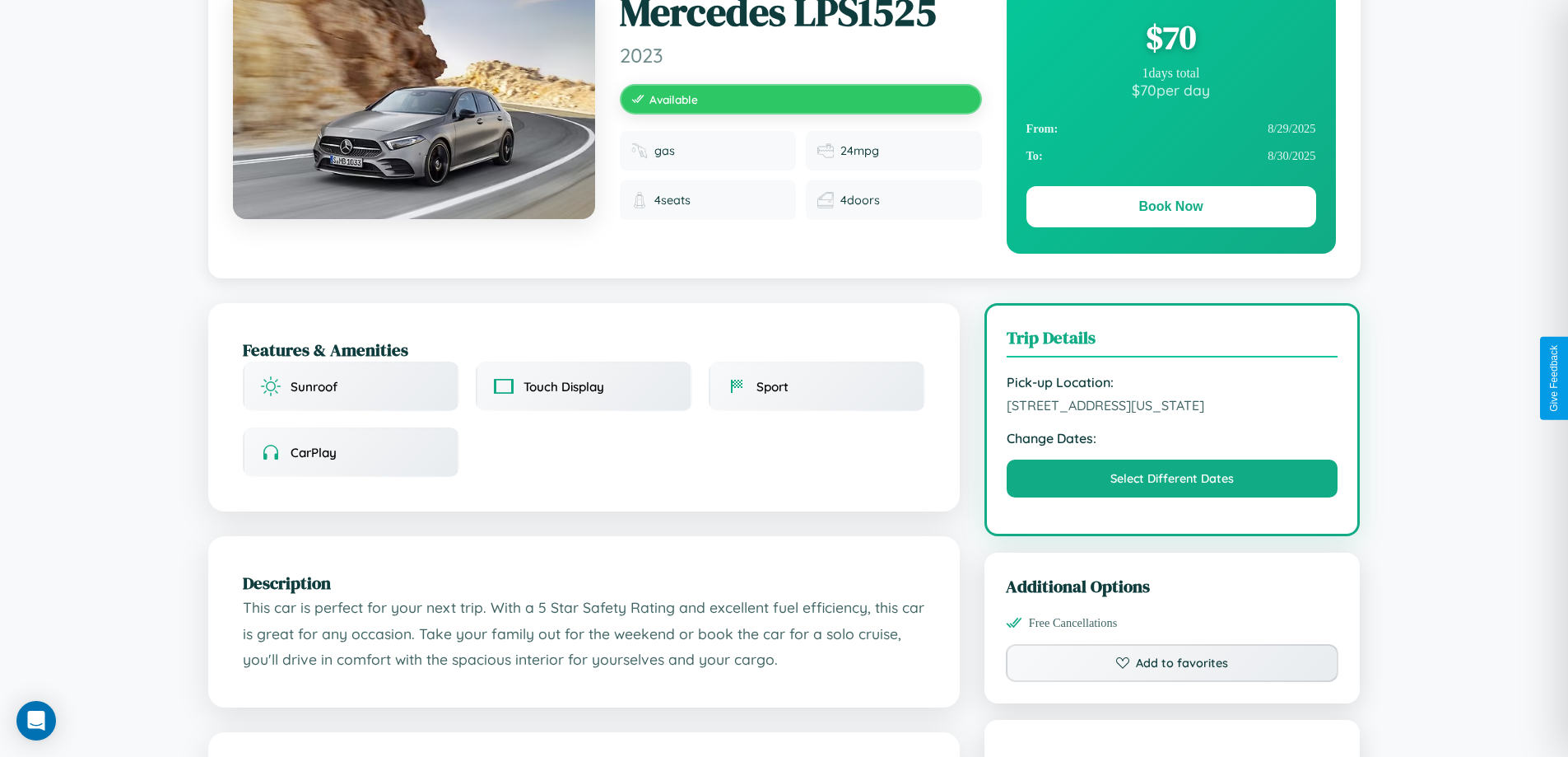
scroll to position [178, 0]
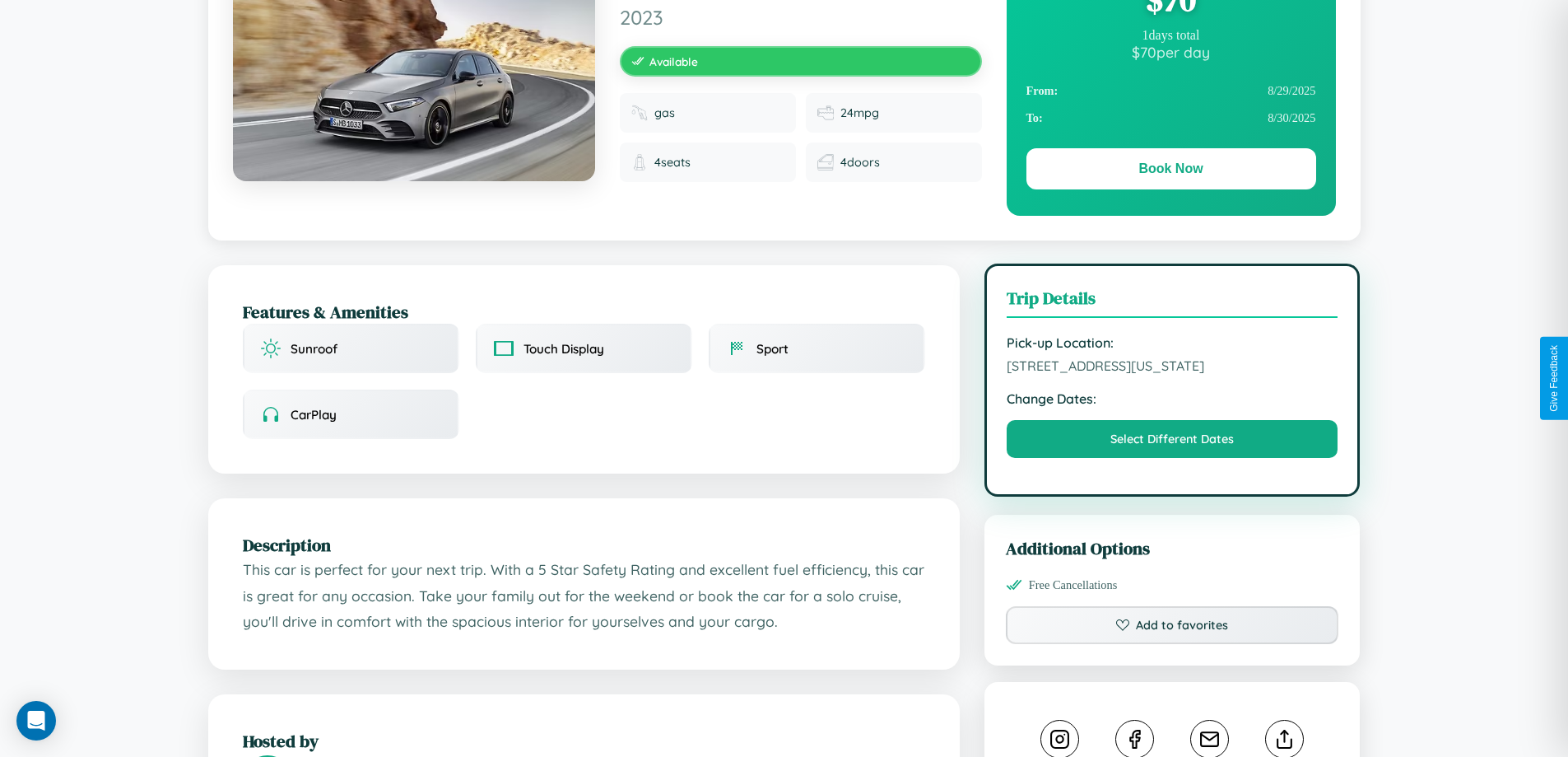
click at [1172, 374] on span "7824 Oak Street San Diego California 18913 United States" at bounding box center [1172, 365] width 331 height 17
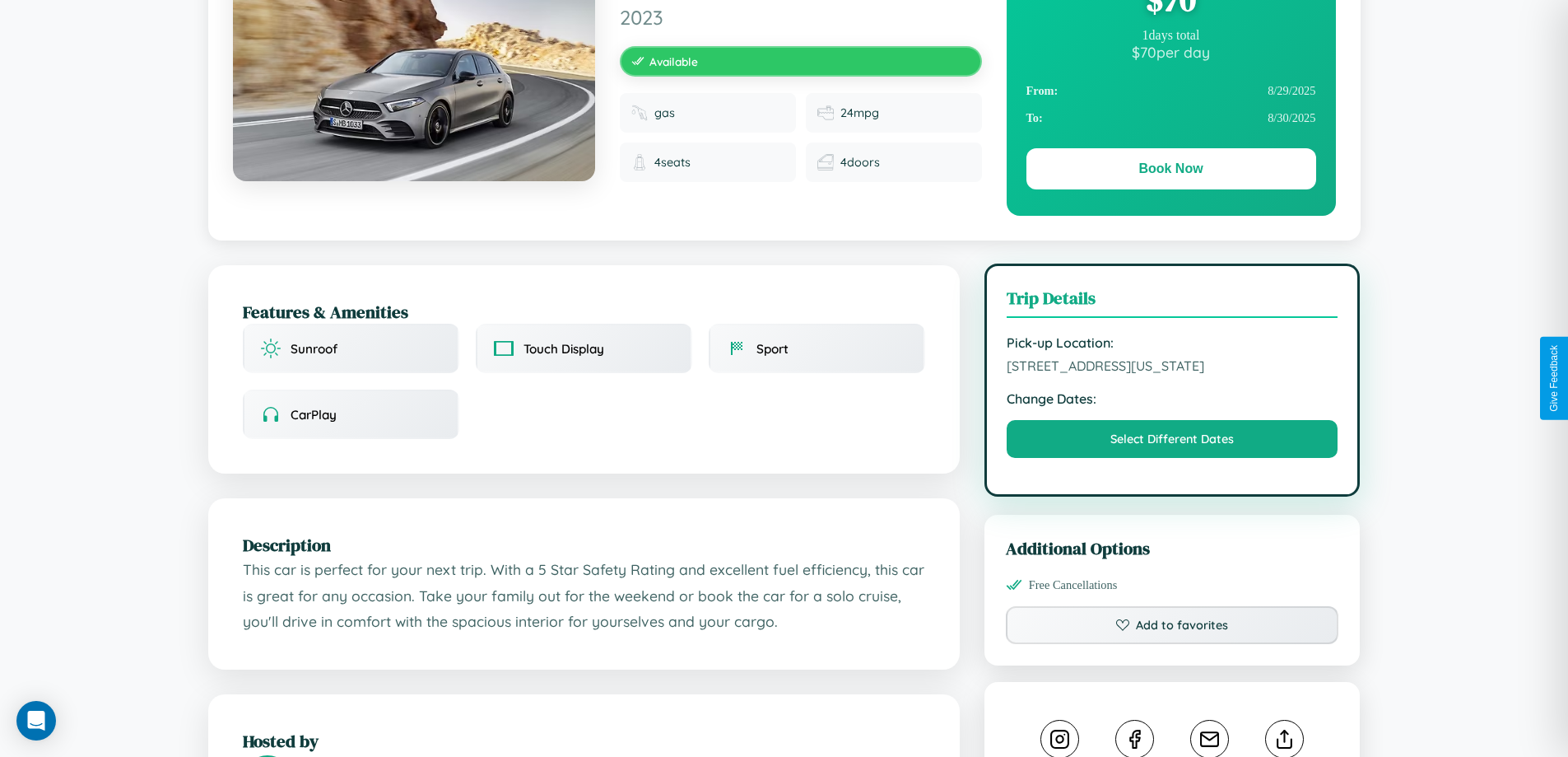
click at [1172, 374] on span "7824 Oak Street San Diego California 18913 United States" at bounding box center [1172, 365] width 331 height 17
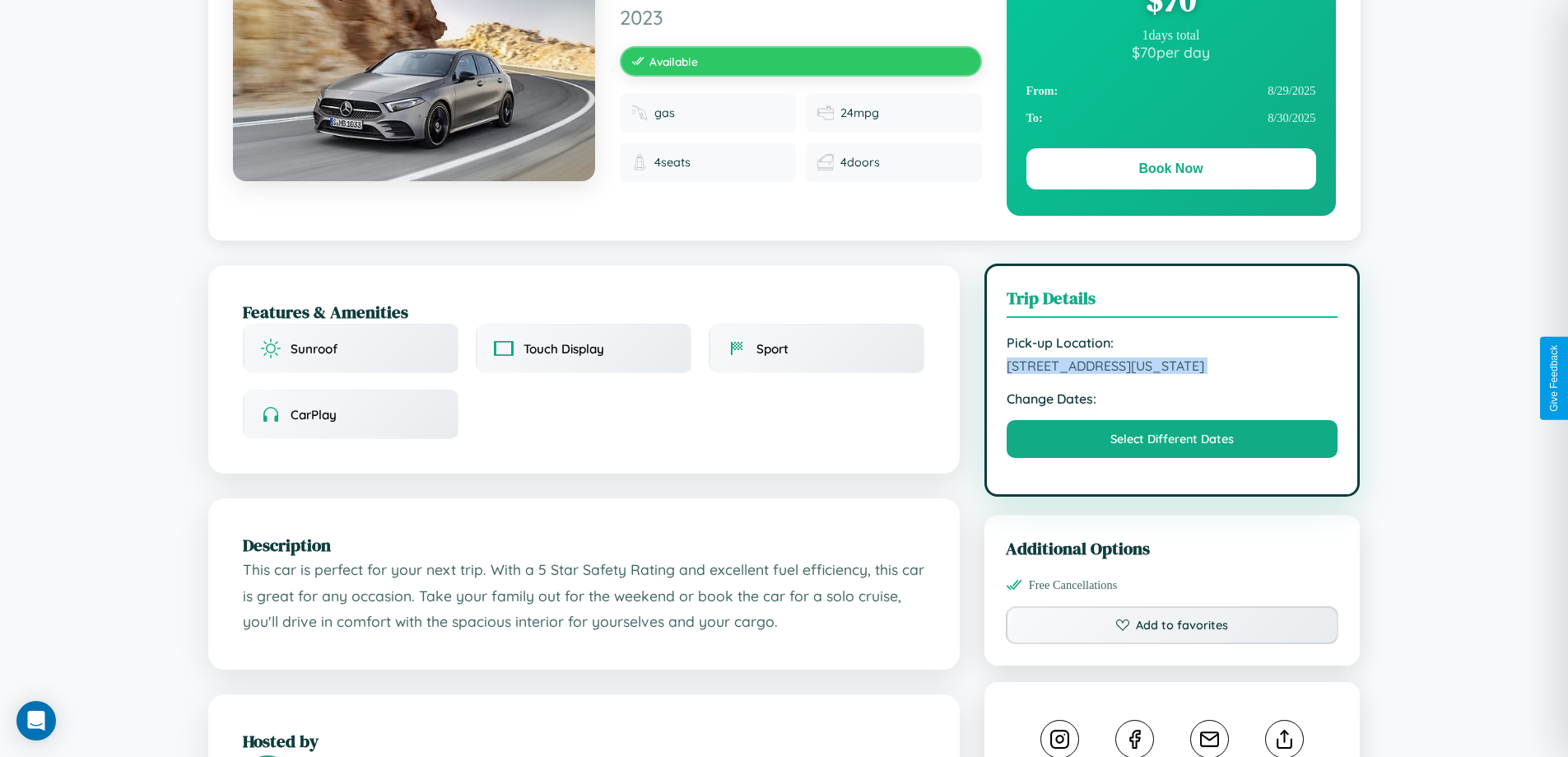
click at [1172, 374] on span "7824 Oak Street San Diego California 18913 United States" at bounding box center [1172, 365] width 331 height 17
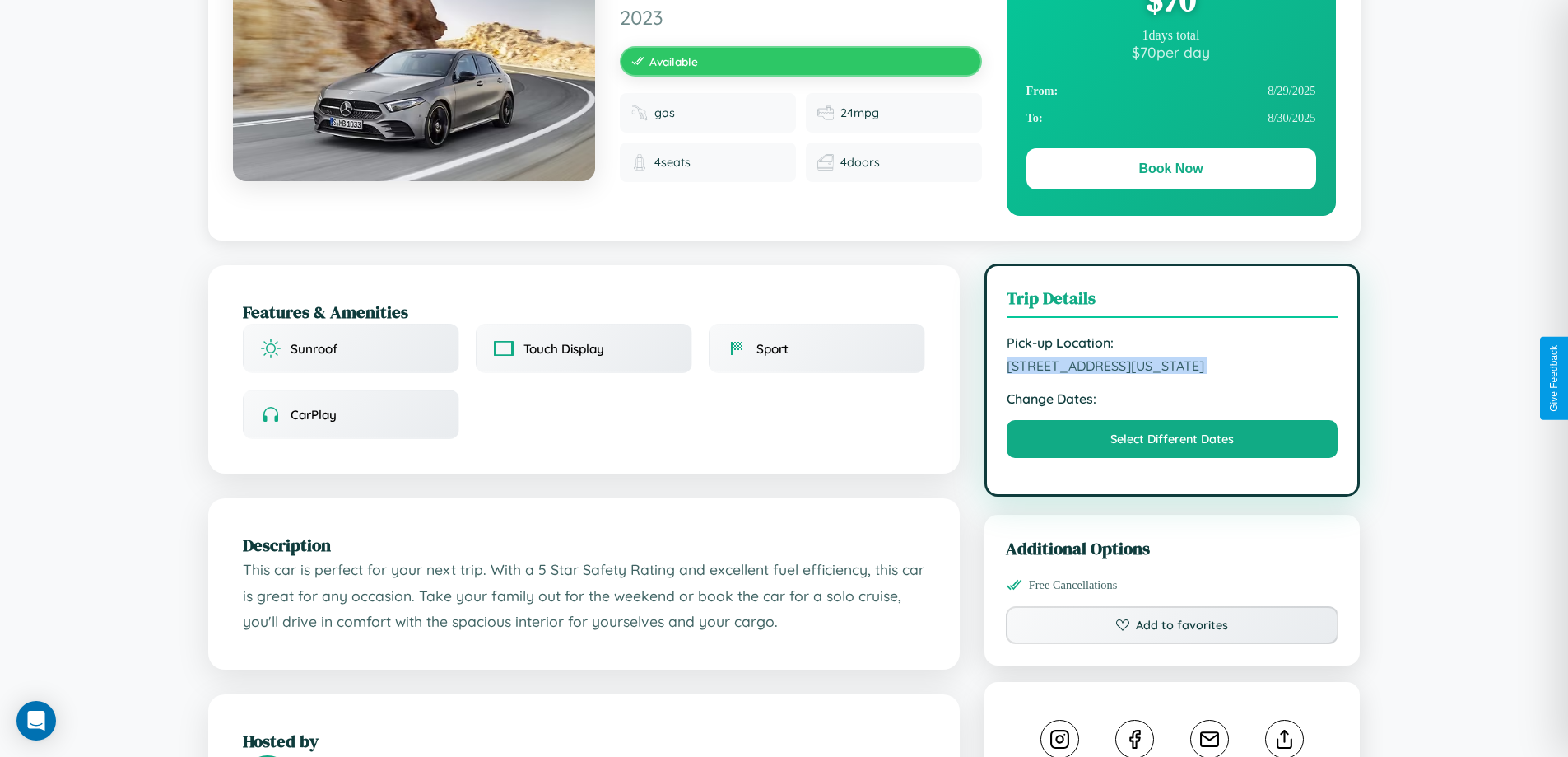
click at [1172, 374] on span "7824 Oak Street San Diego California 18913 United States" at bounding box center [1172, 365] width 331 height 17
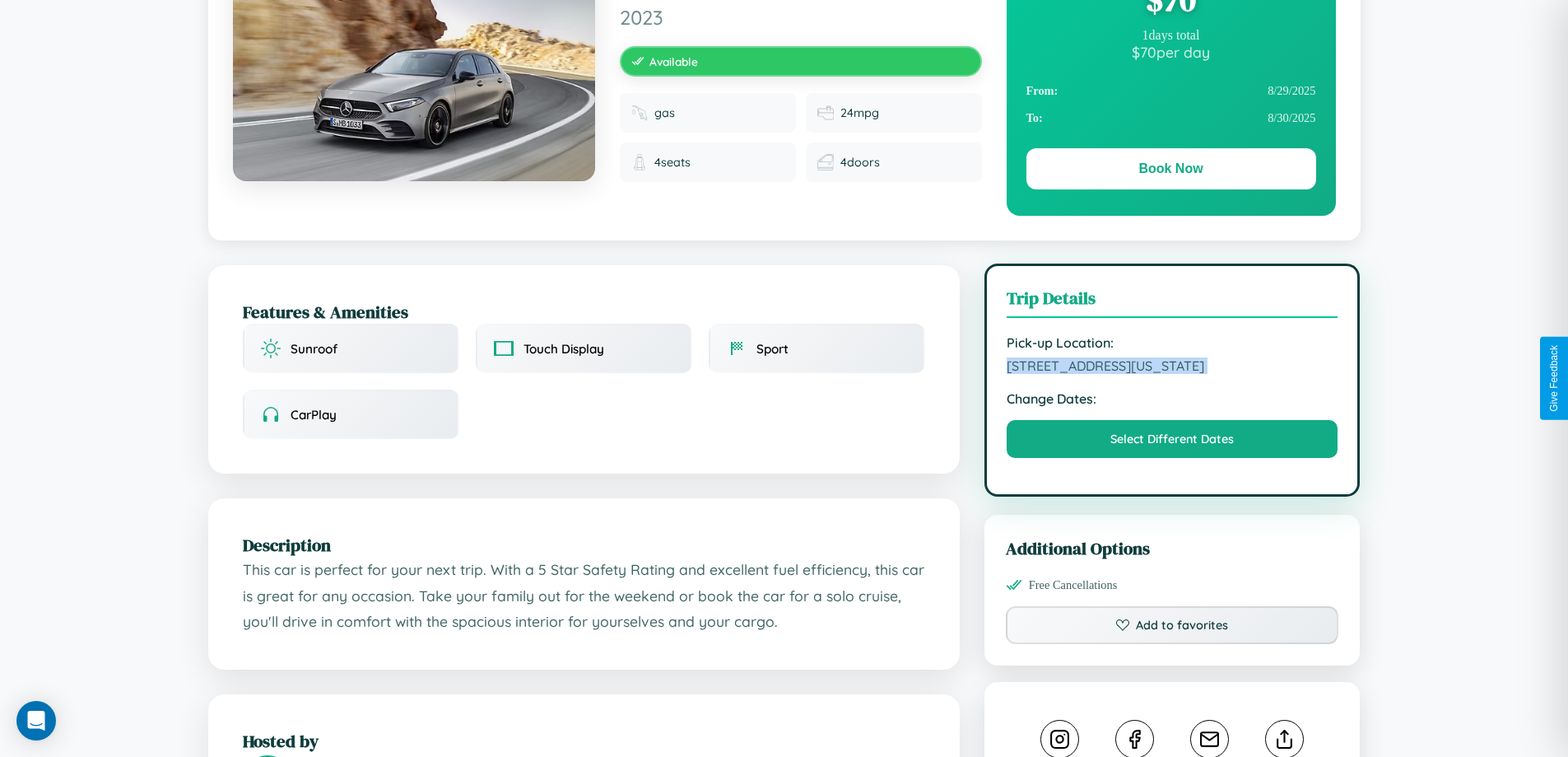
click at [1172, 374] on span "7824 Oak Street San Diego California 18913 United States" at bounding box center [1172, 365] width 331 height 17
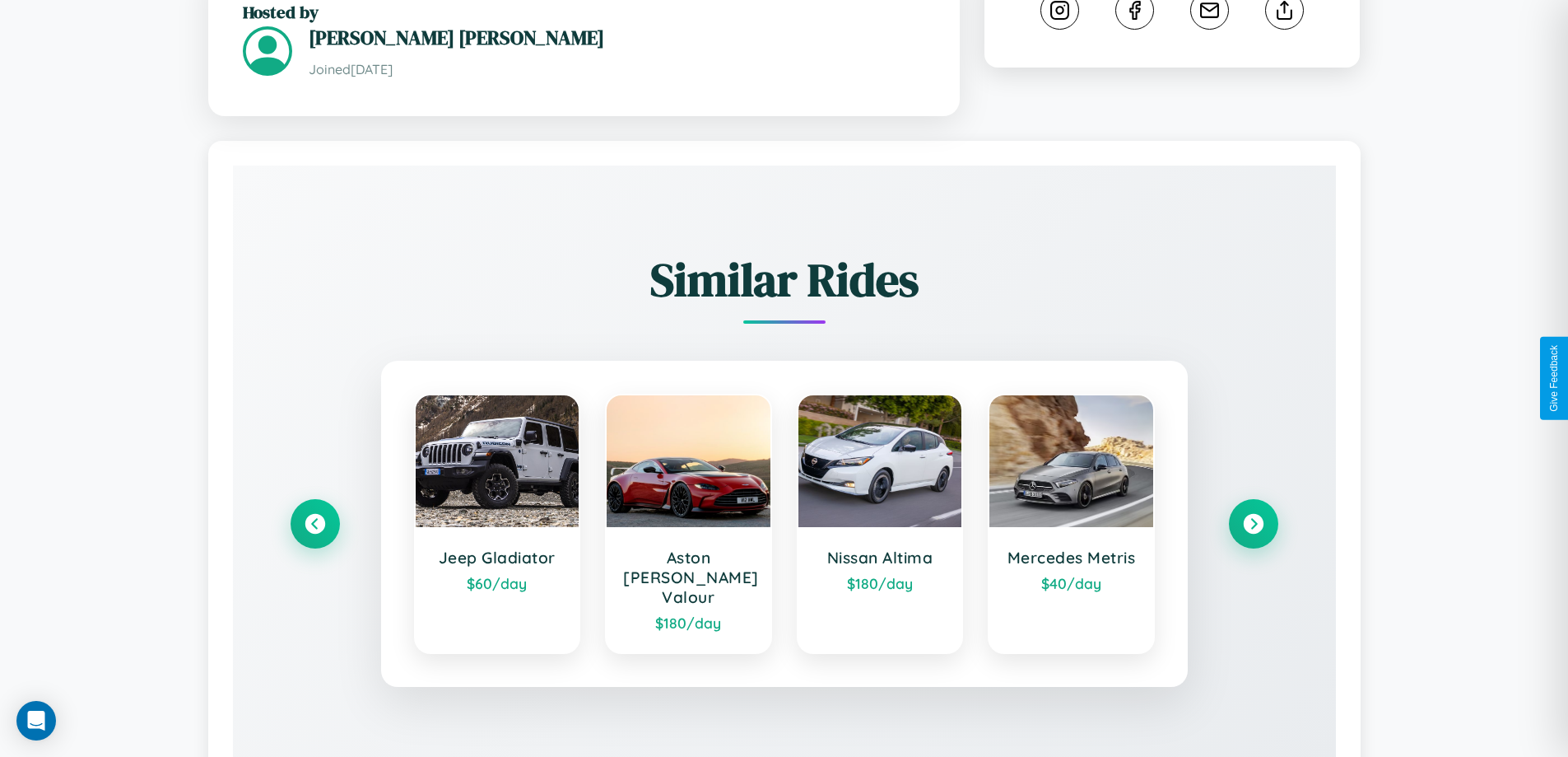
scroll to position [964, 0]
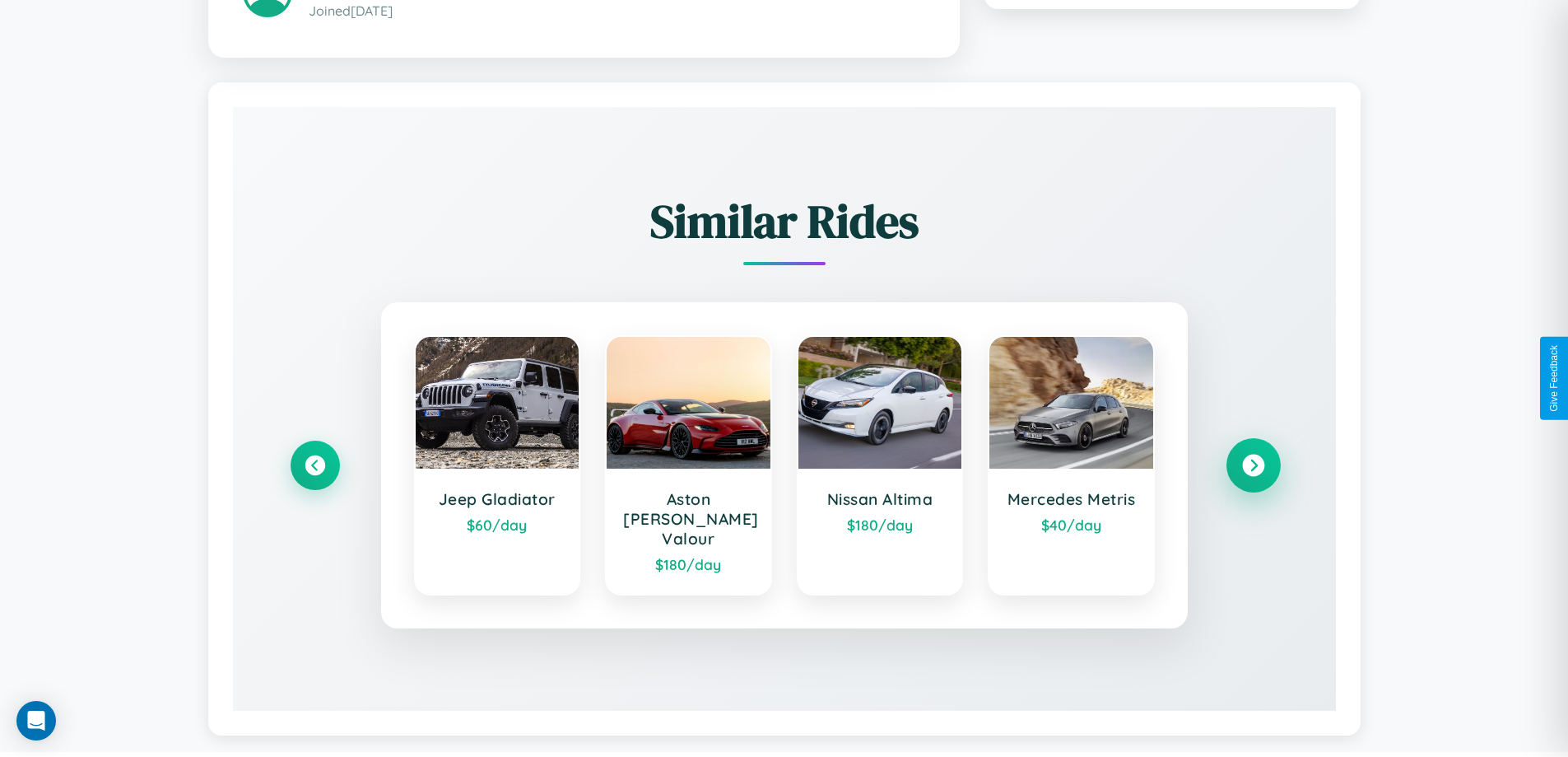
click at [1252, 457] on icon at bounding box center [1252, 464] width 22 height 22
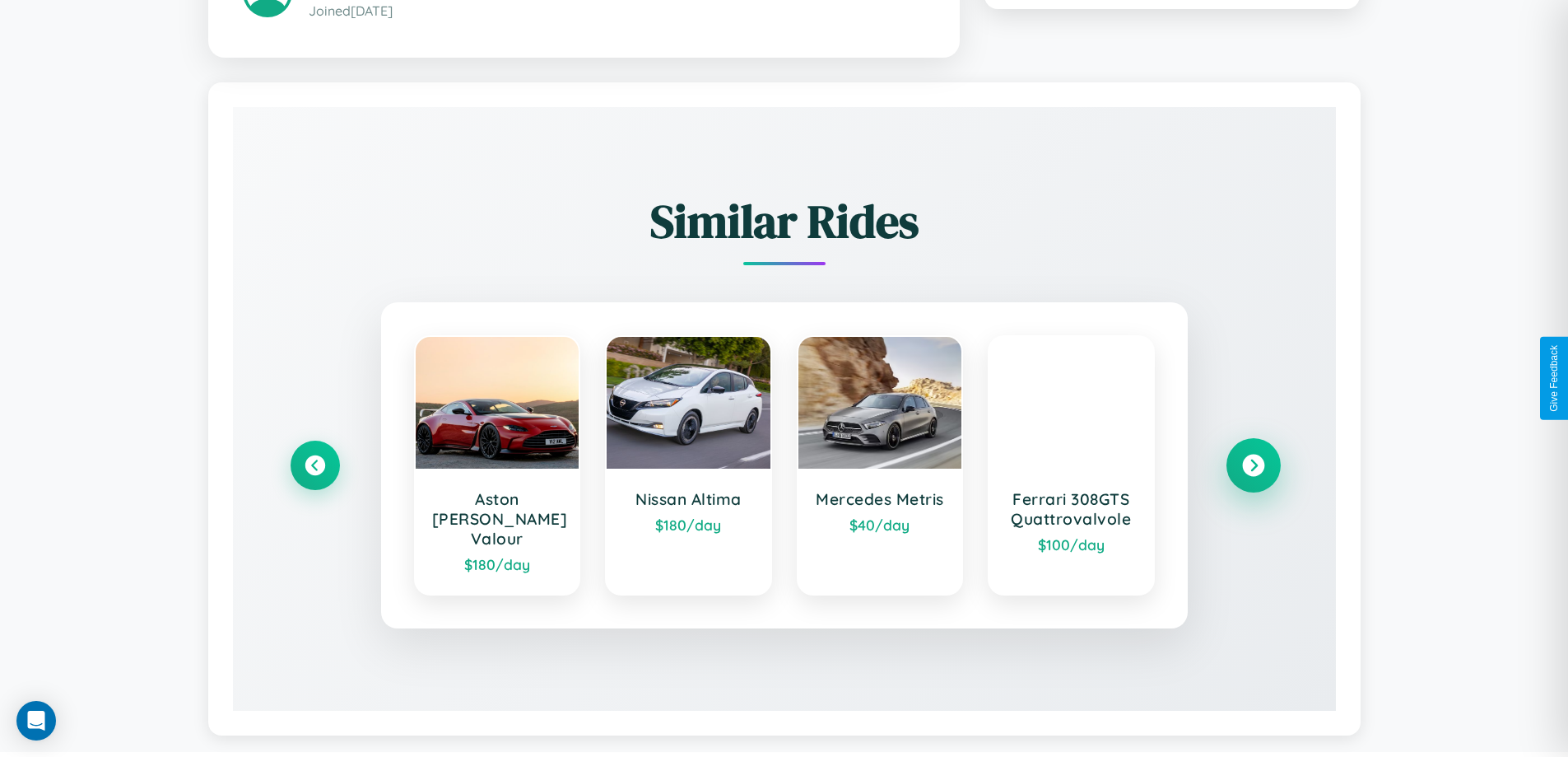
click at [1252, 457] on icon at bounding box center [1252, 464] width 22 height 22
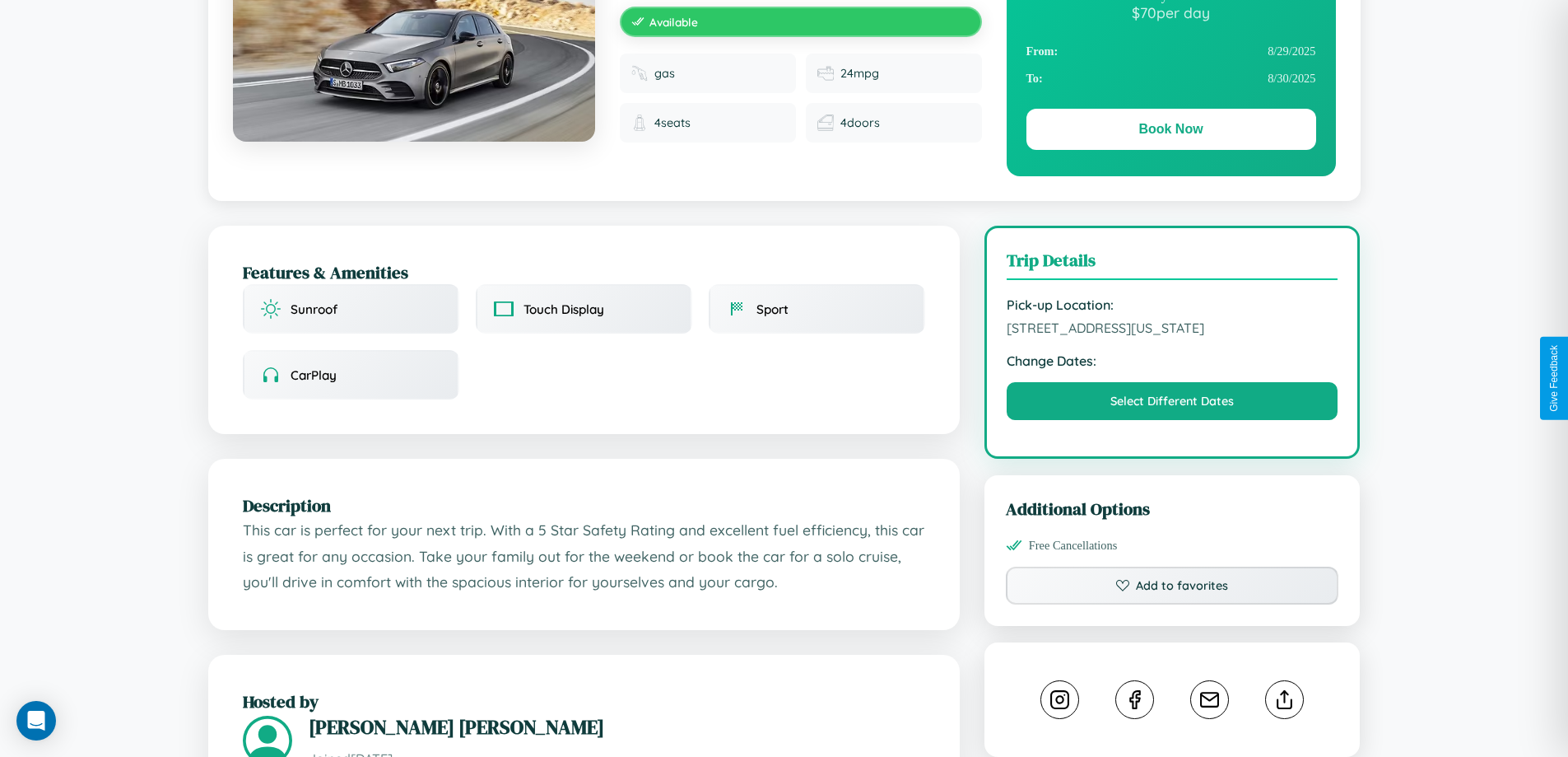
scroll to position [178, 0]
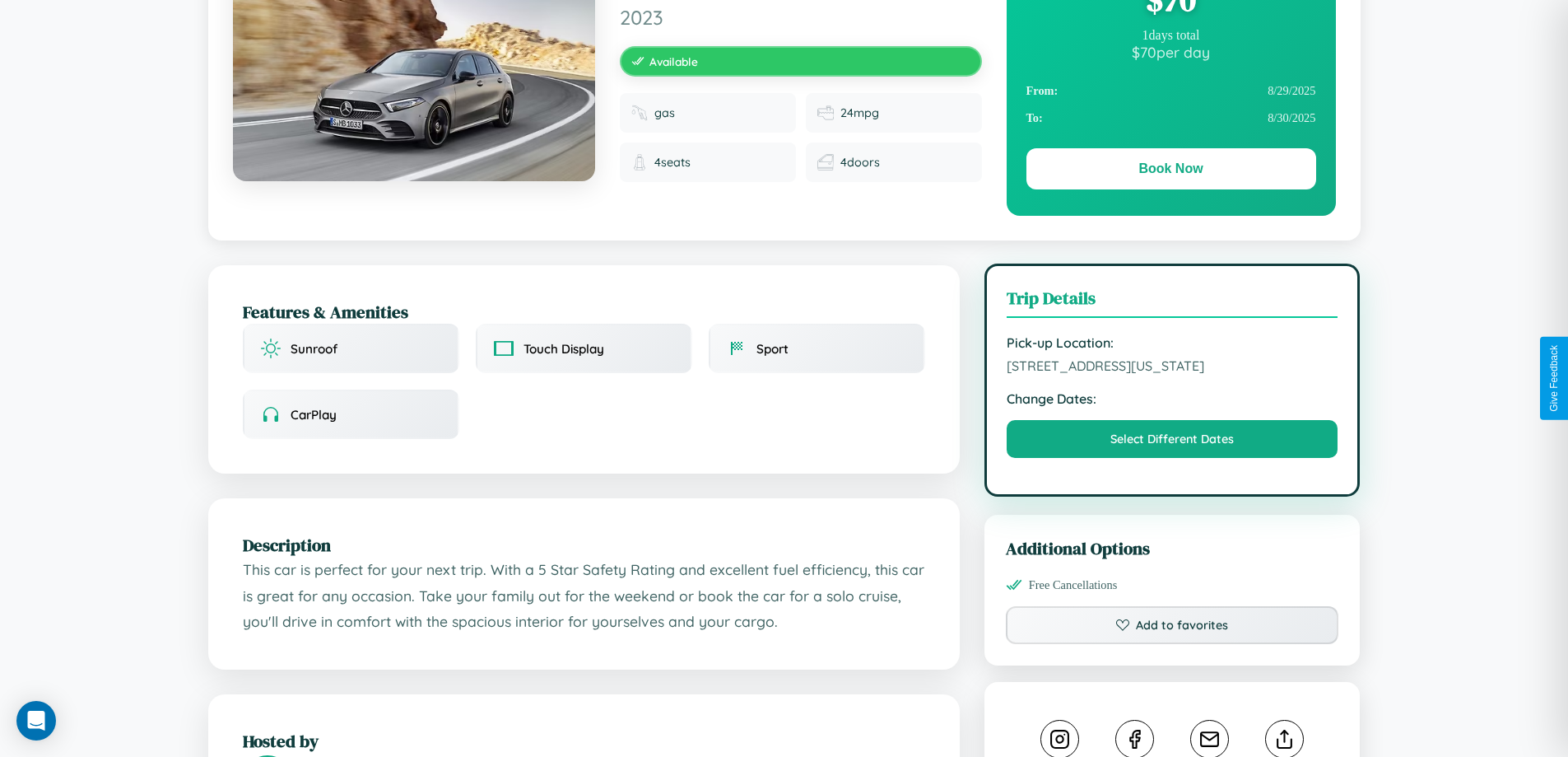
click at [1172, 374] on span "7824 Oak Street San Diego California 18913 United States" at bounding box center [1172, 365] width 331 height 17
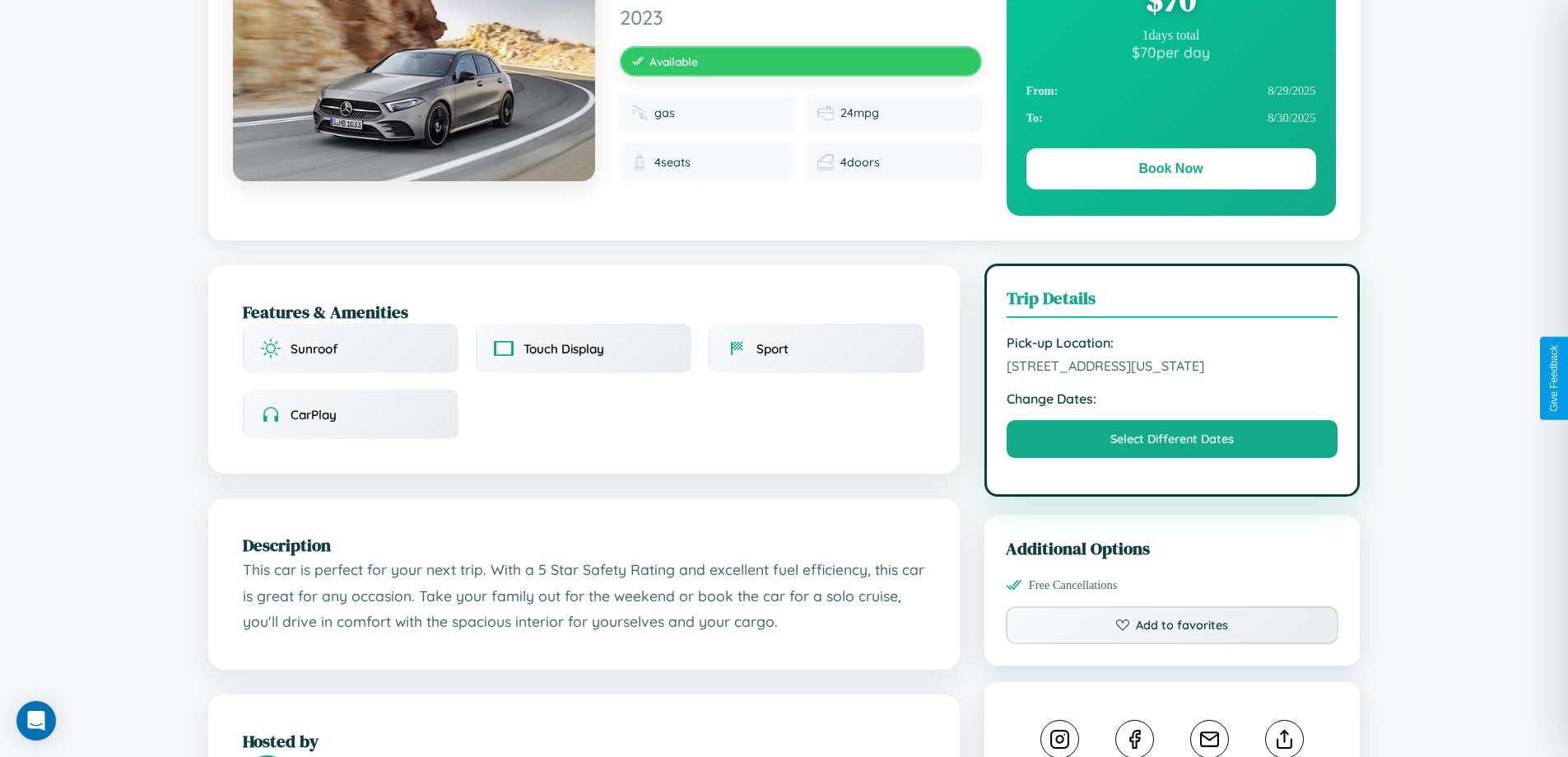
click at [1172, 374] on span "7824 Oak Street San Diego California 18913 United States" at bounding box center [1172, 365] width 331 height 17
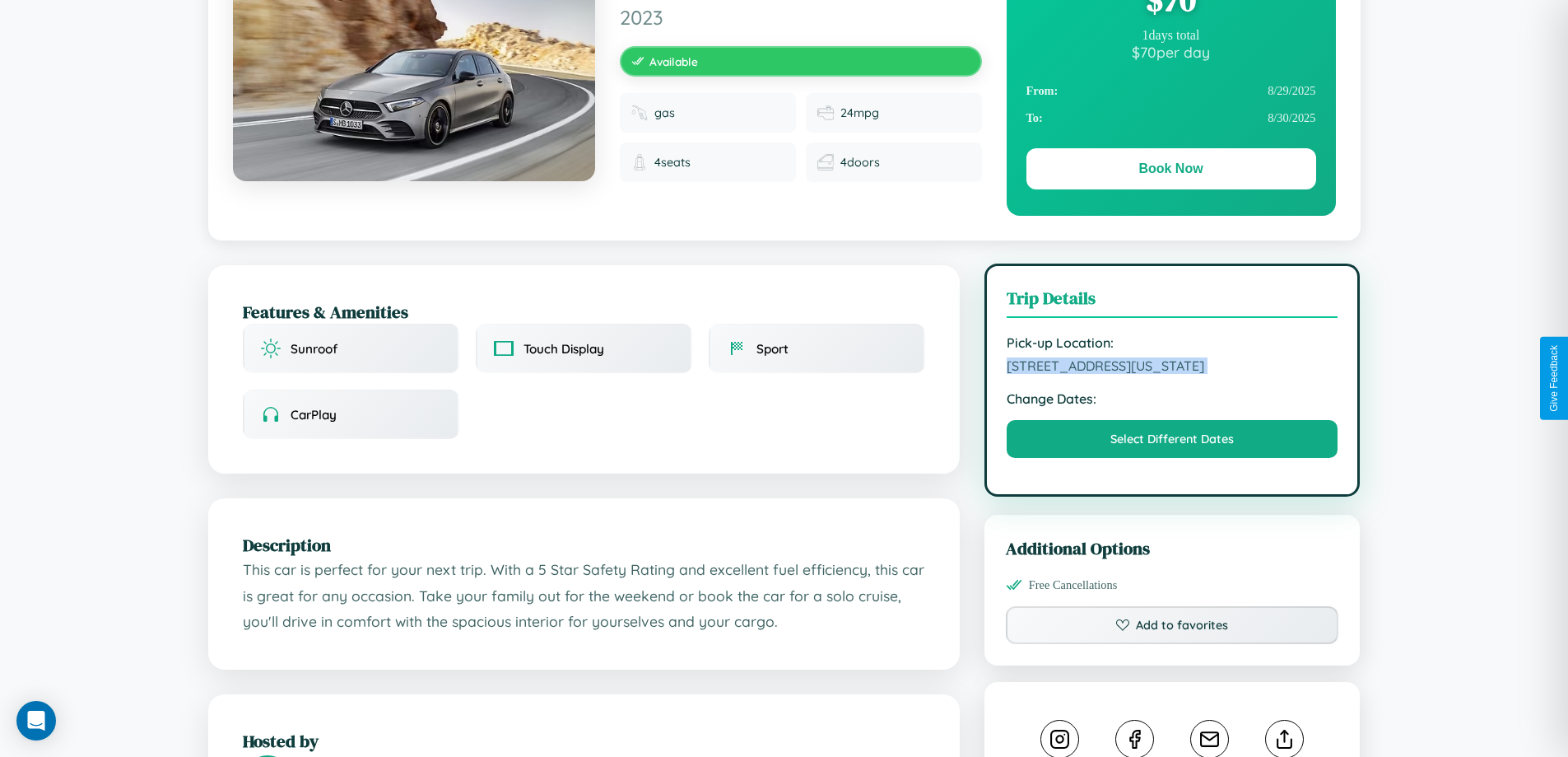
click at [1172, 374] on span "7824 Oak Street San Diego California 18913 United States" at bounding box center [1172, 365] width 331 height 17
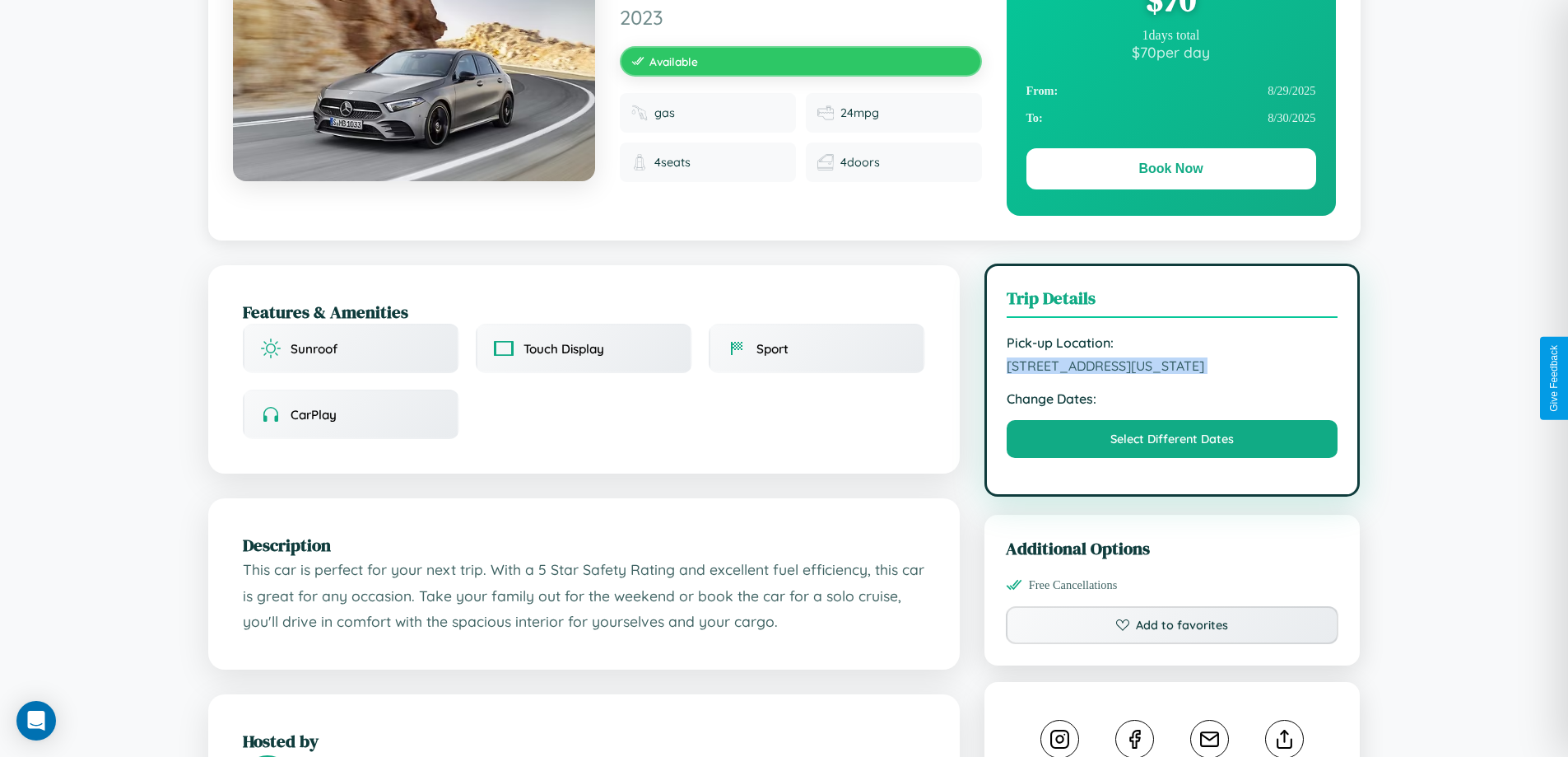
click at [1172, 374] on span "7824 Oak Street San Diego California 18913 United States" at bounding box center [1172, 365] width 331 height 17
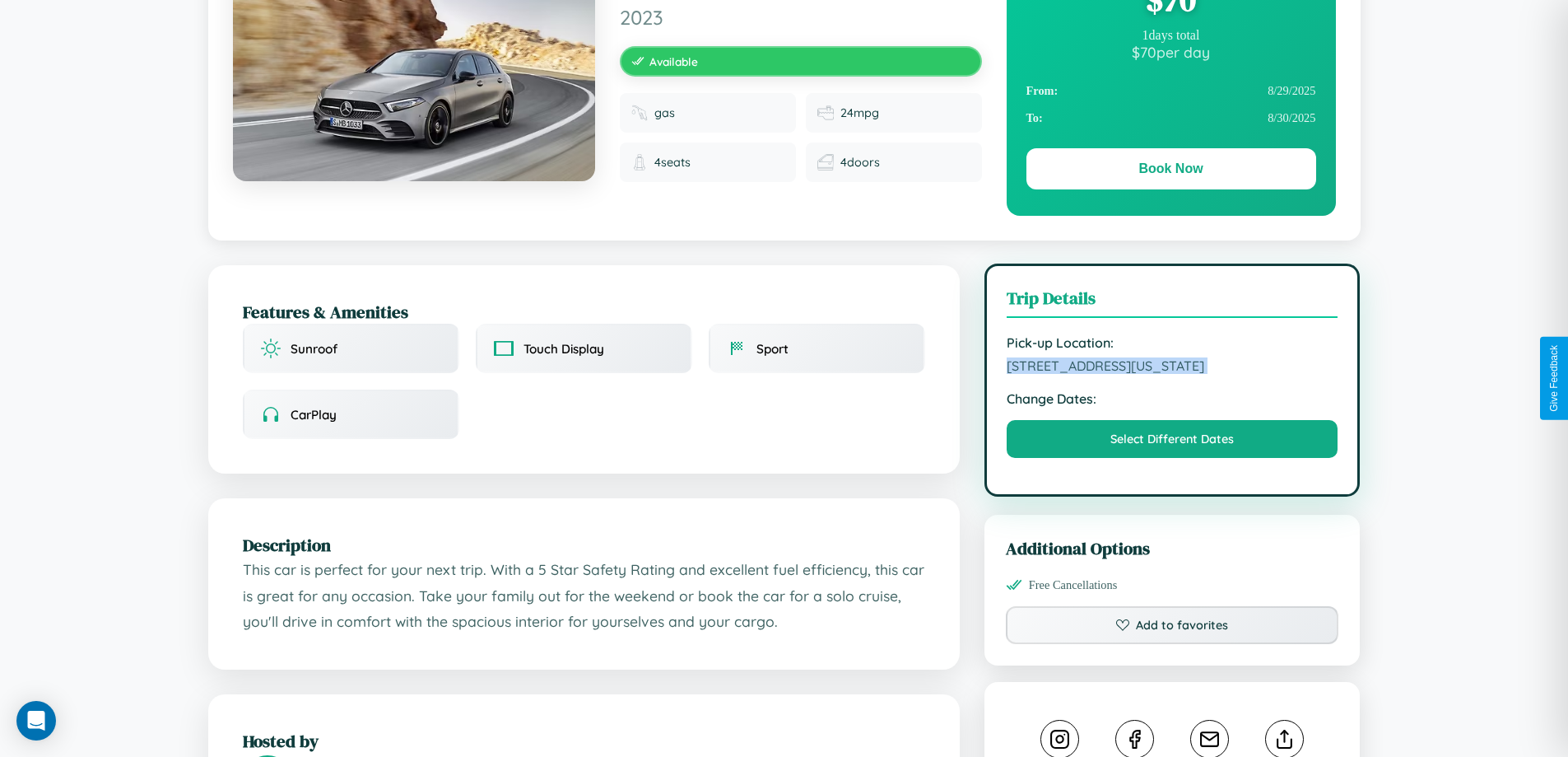
click at [1172, 374] on span "7824 Oak Street San Diego California 18913 United States" at bounding box center [1172, 365] width 331 height 17
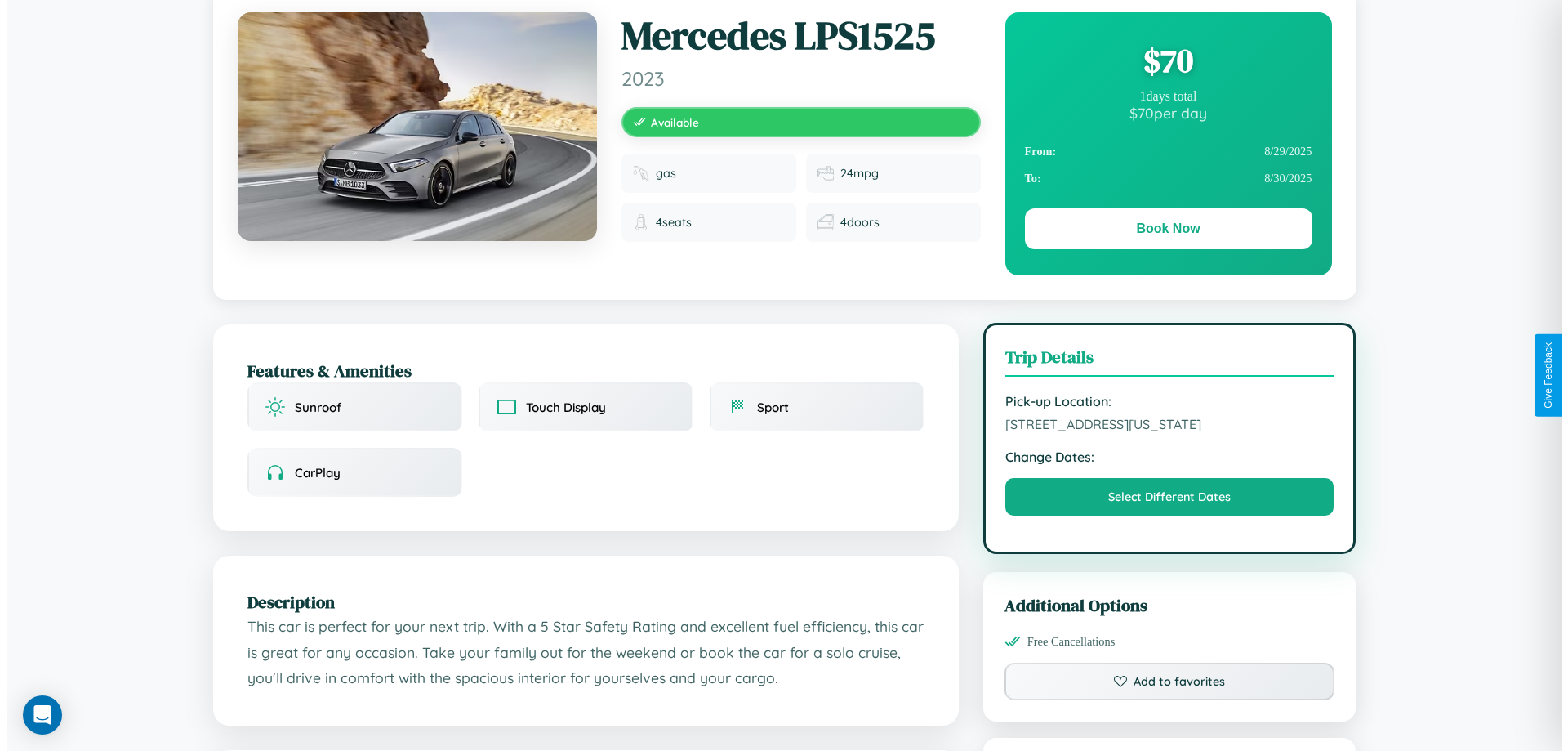
scroll to position [0, 0]
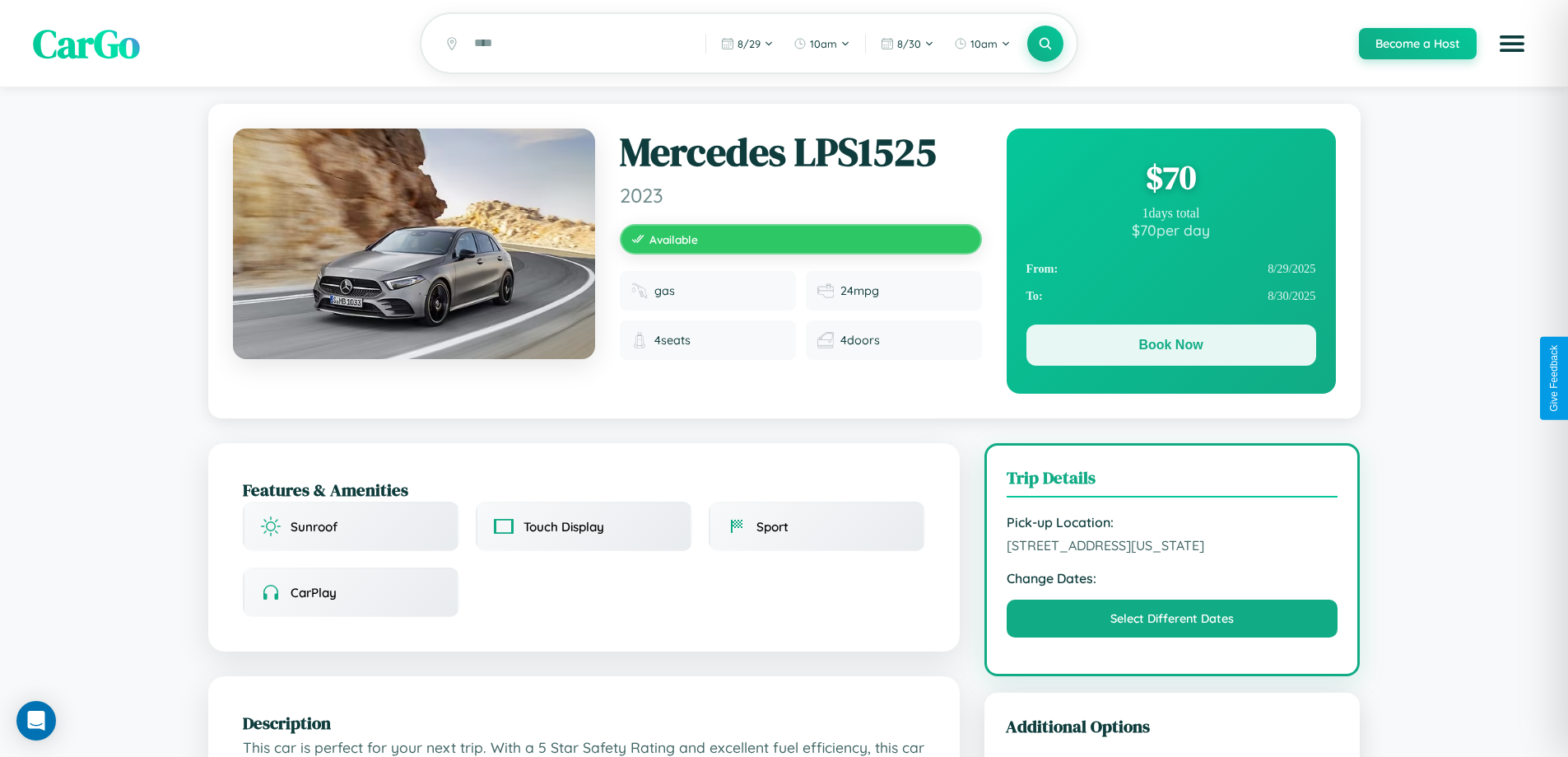
click at [1170, 347] on button "Book Now" at bounding box center [1172, 345] width 290 height 41
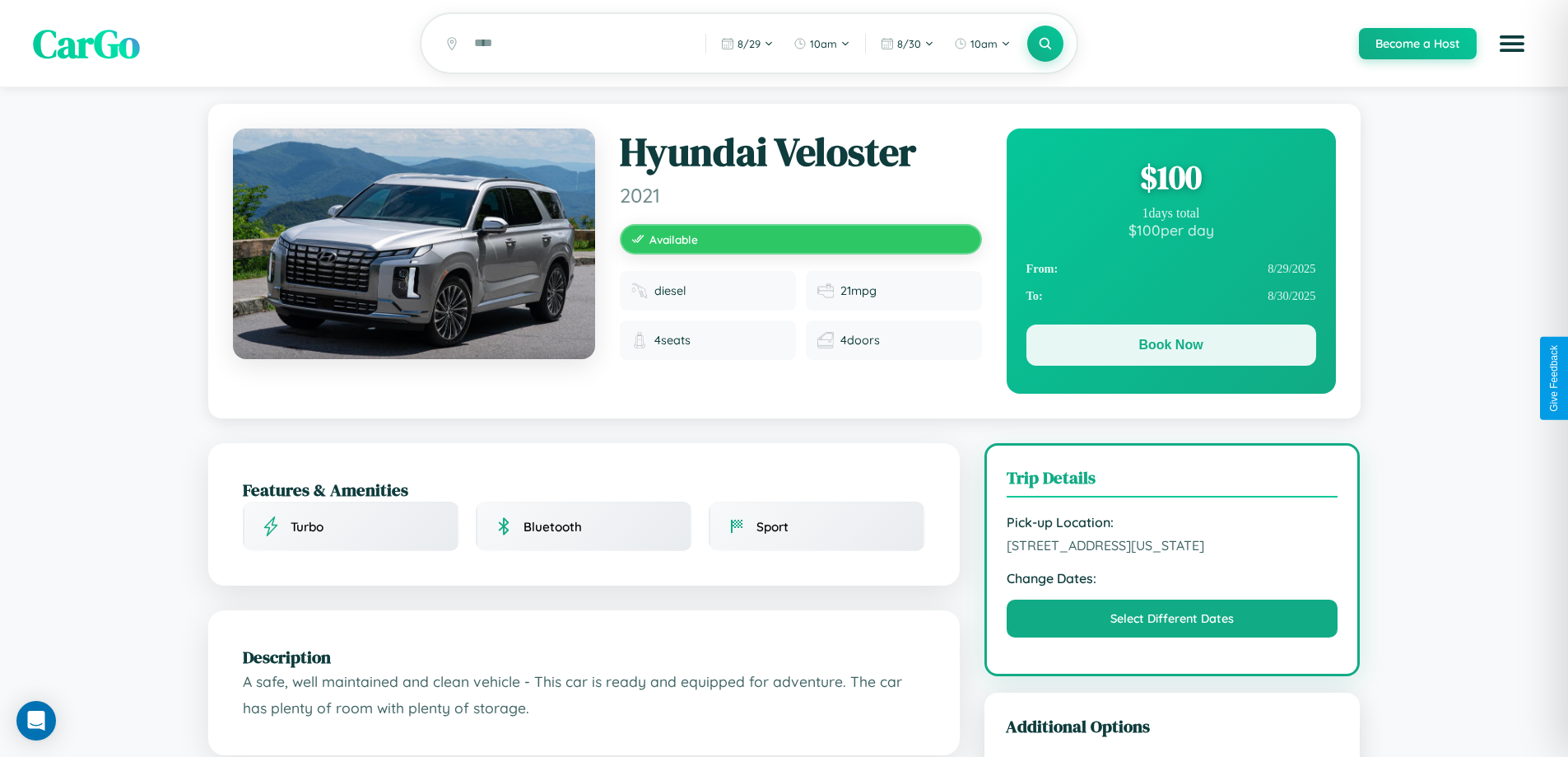
click at [1170, 347] on button "Book Now" at bounding box center [1172, 345] width 290 height 41
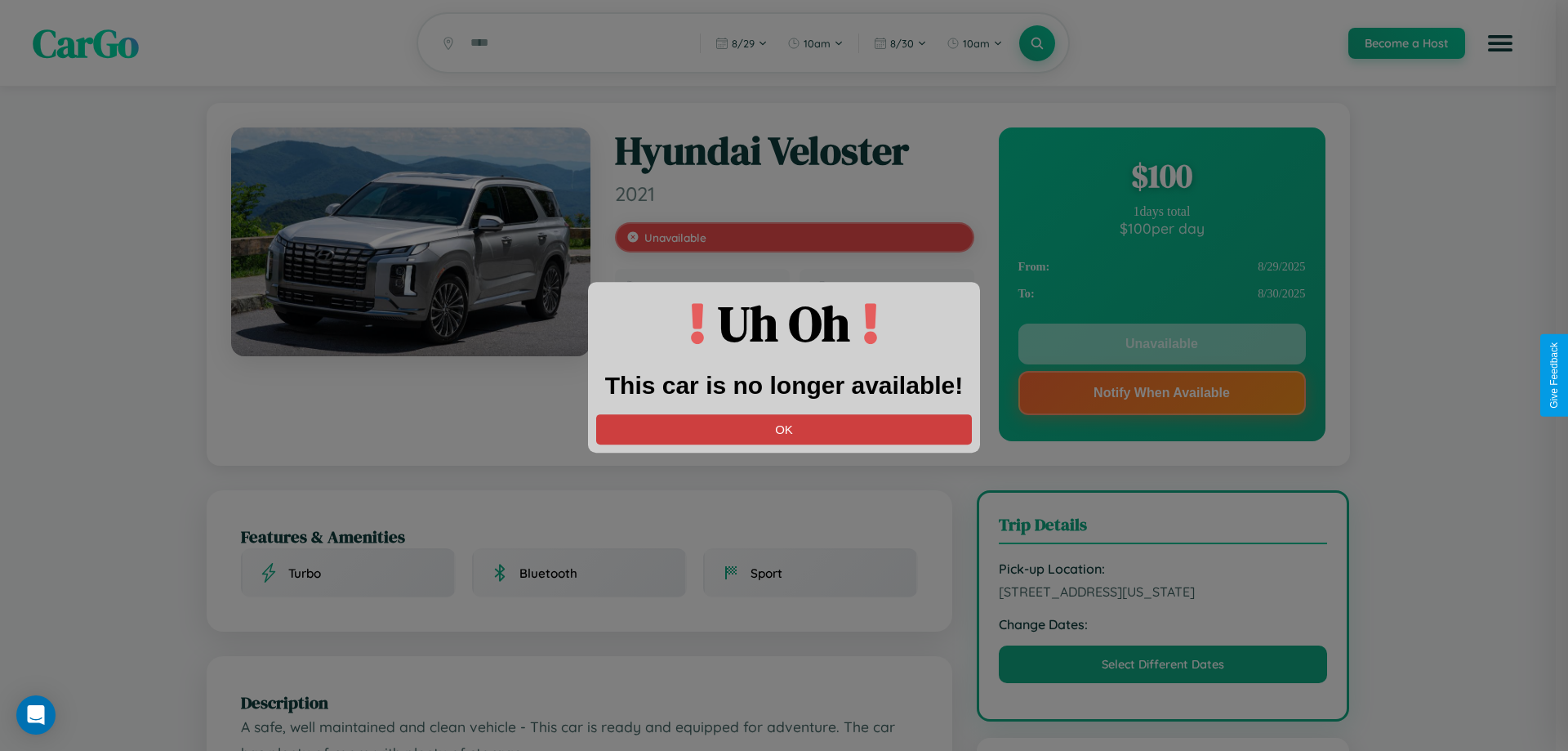
click at [784, 429] on button "OK" at bounding box center [784, 429] width 376 height 31
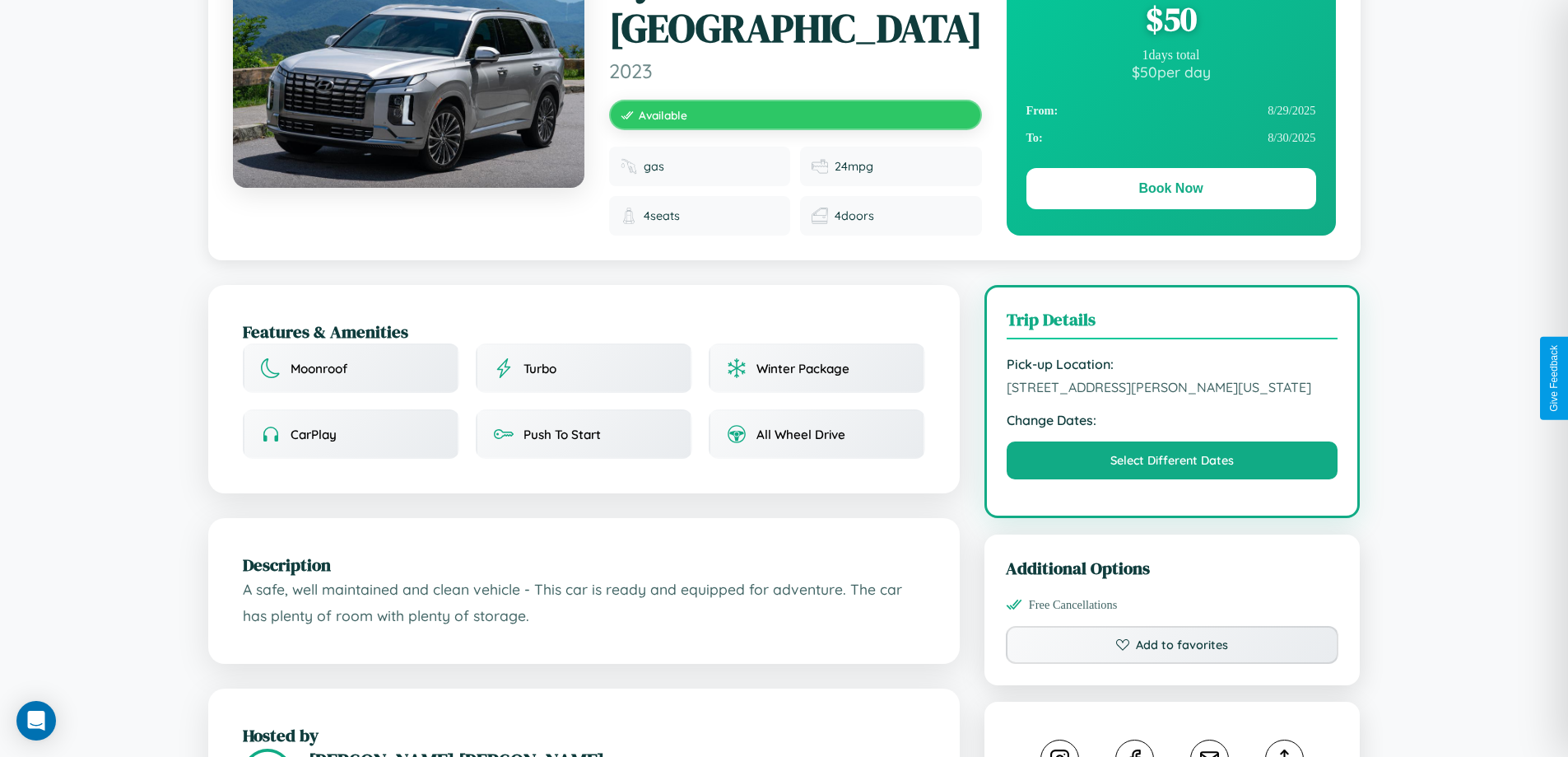
scroll to position [557, 0]
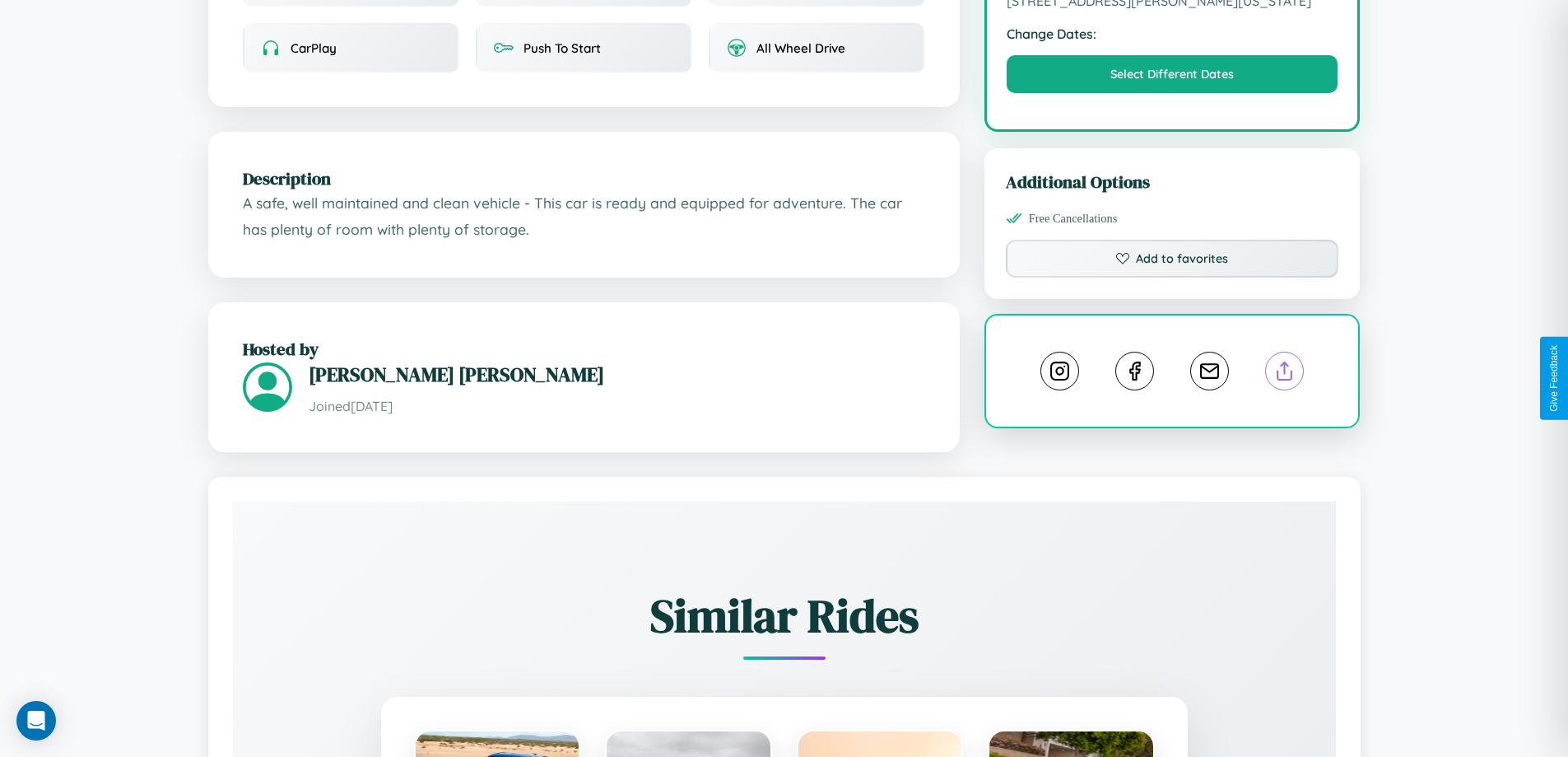
click at [1285, 374] on line at bounding box center [1285, 368] width 0 height 11
